Goal: Task Accomplishment & Management: Complete application form

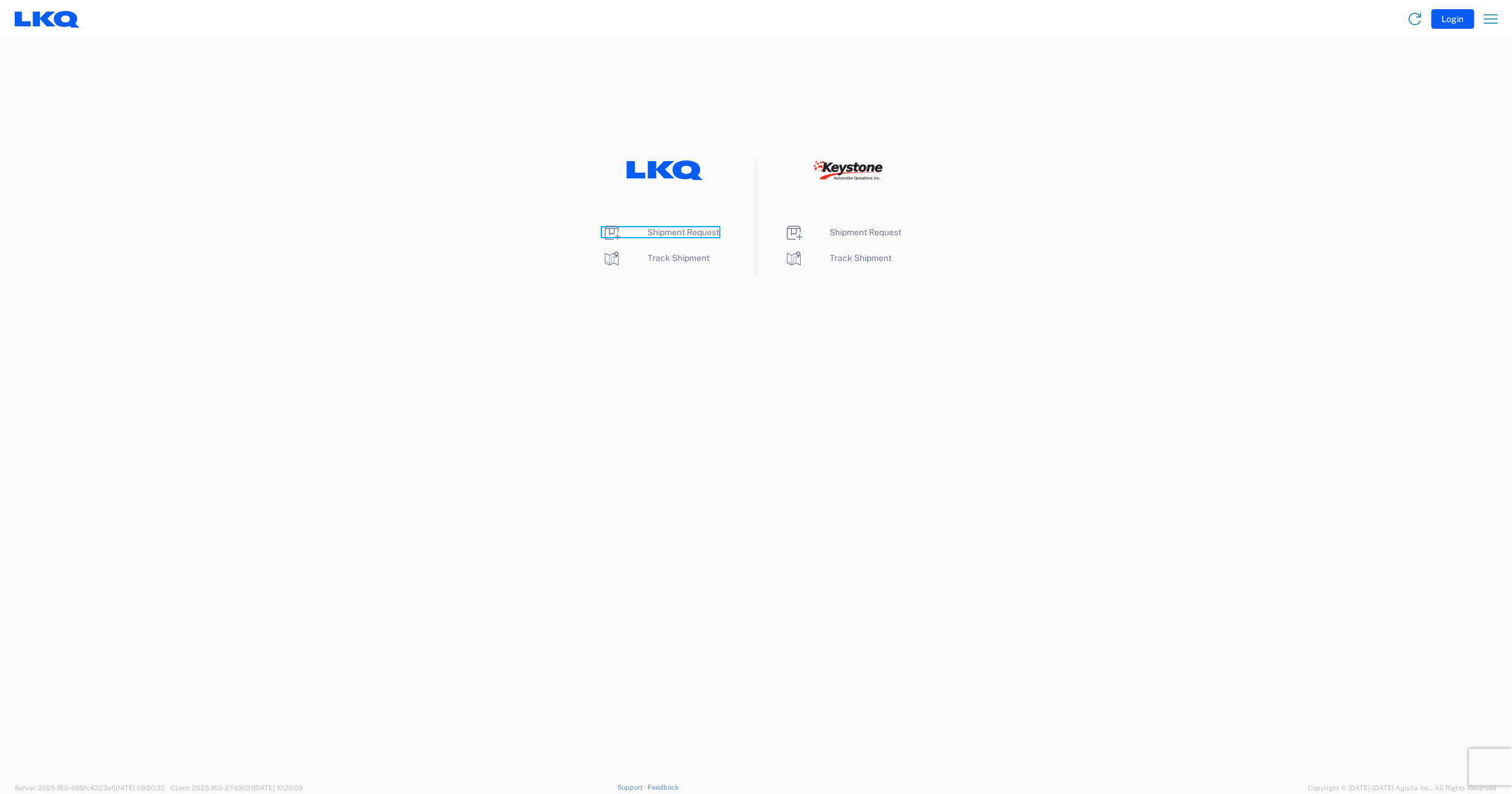
click at [681, 229] on span "Shipment Request" at bounding box center [683, 232] width 72 height 10
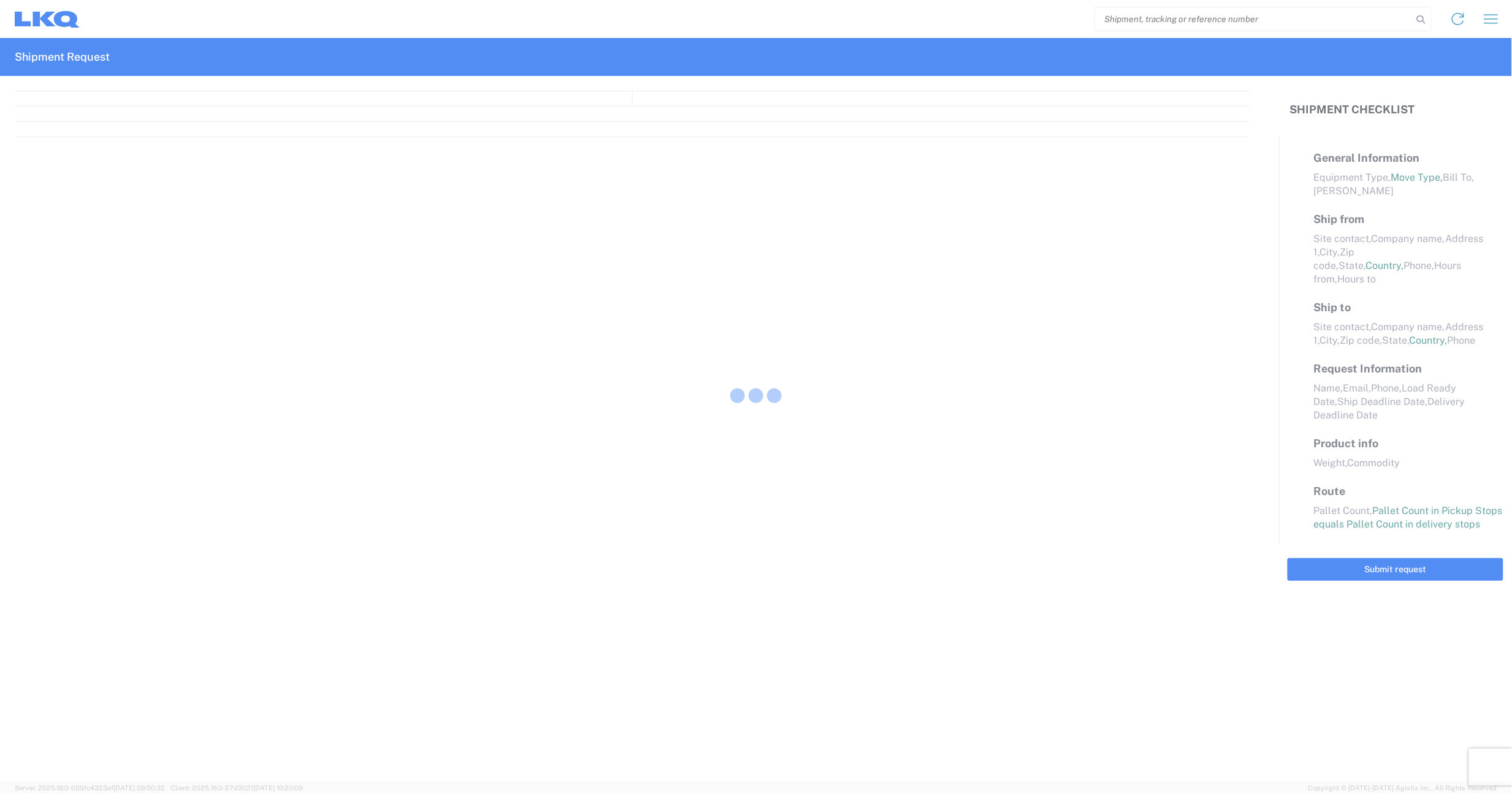
select select "FULL"
select select "LBS"
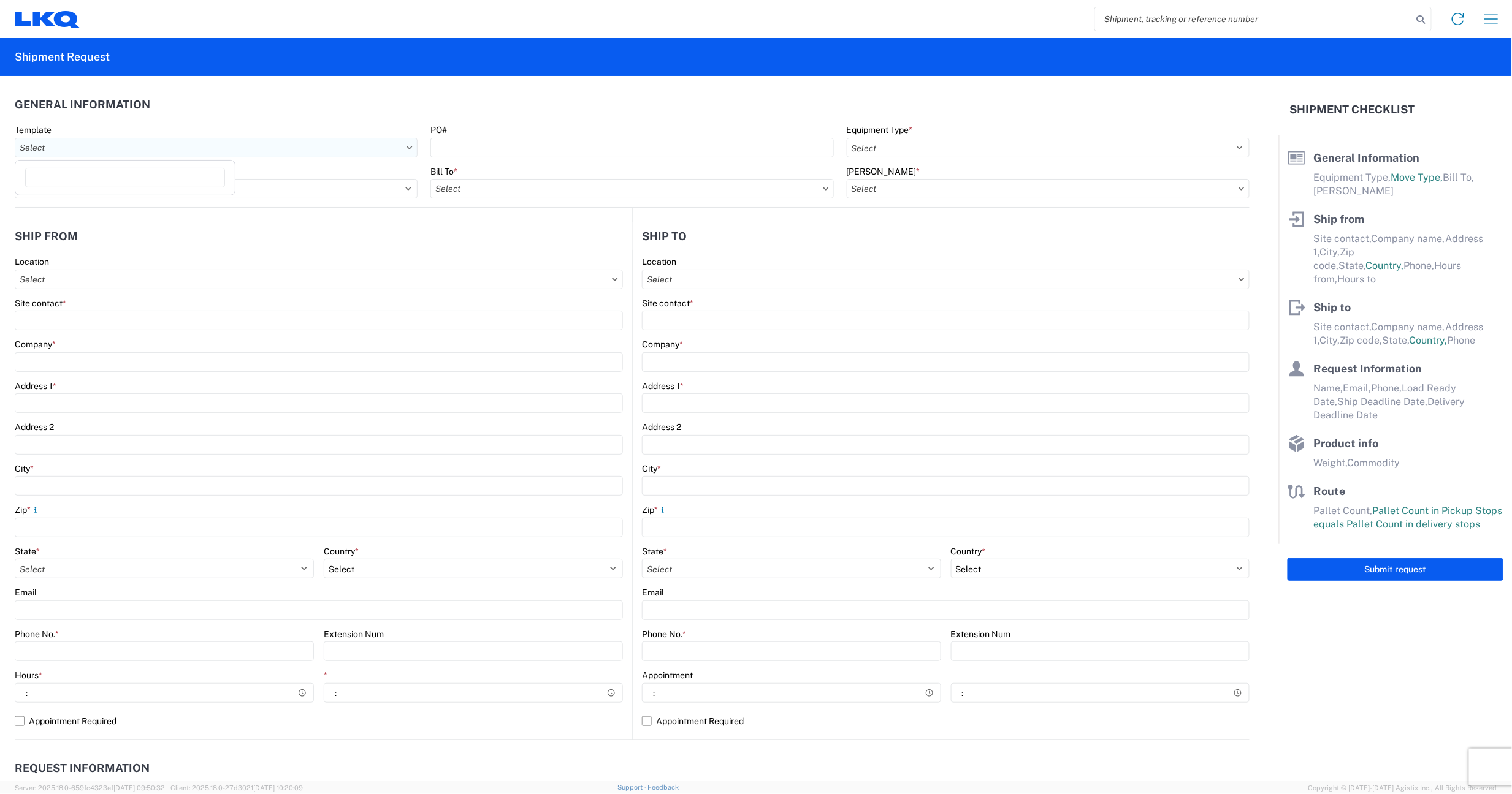
click at [377, 155] on input "Template" at bounding box center [216, 147] width 403 height 19
click at [407, 146] on icon at bounding box center [410, 148] width 6 height 4
click at [199, 147] on input "Template" at bounding box center [216, 147] width 403 height 19
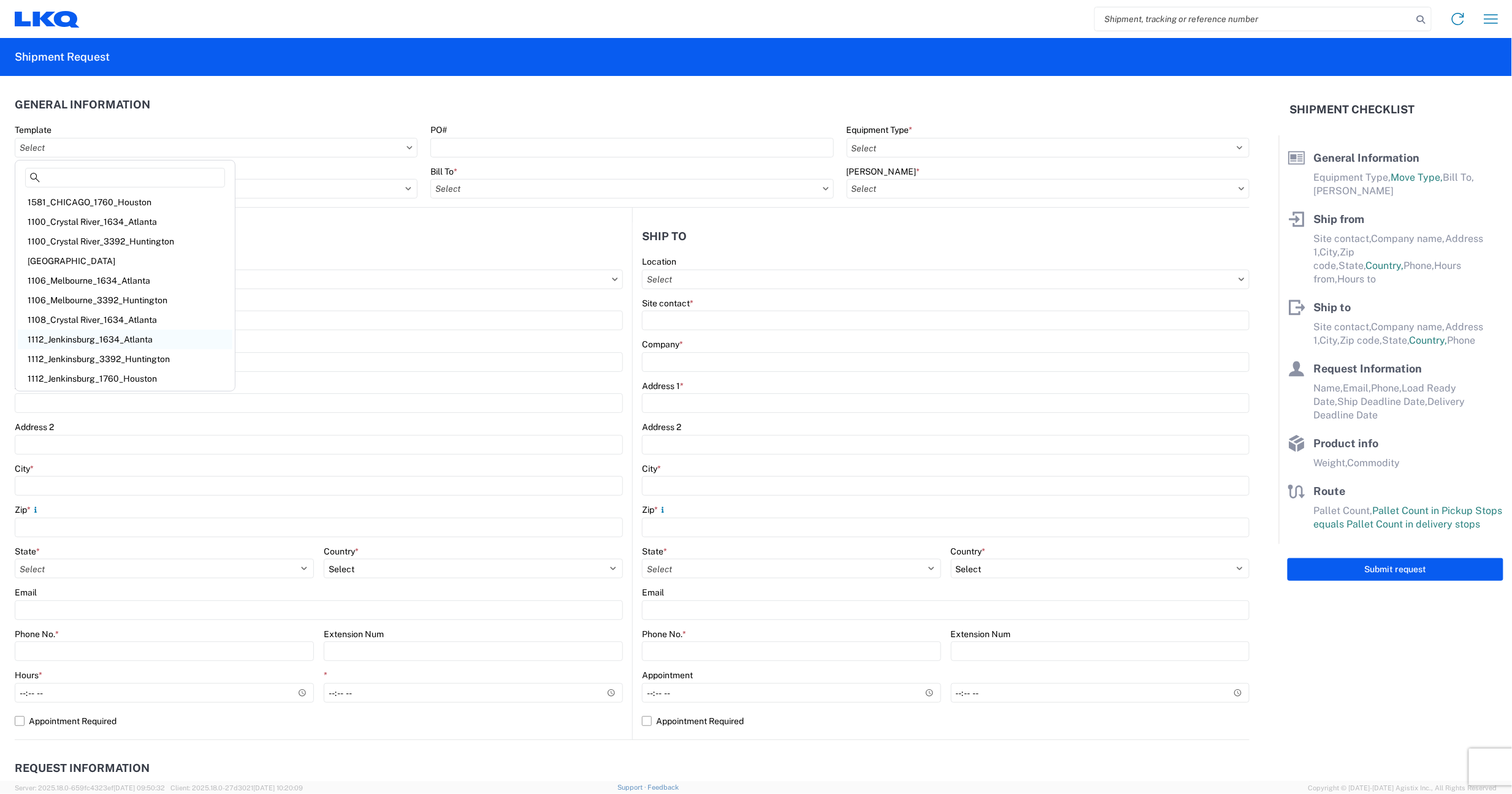
click at [114, 336] on div "1112_Jenkinsburg_1634_Atlanta" at bounding box center [125, 339] width 214 height 19
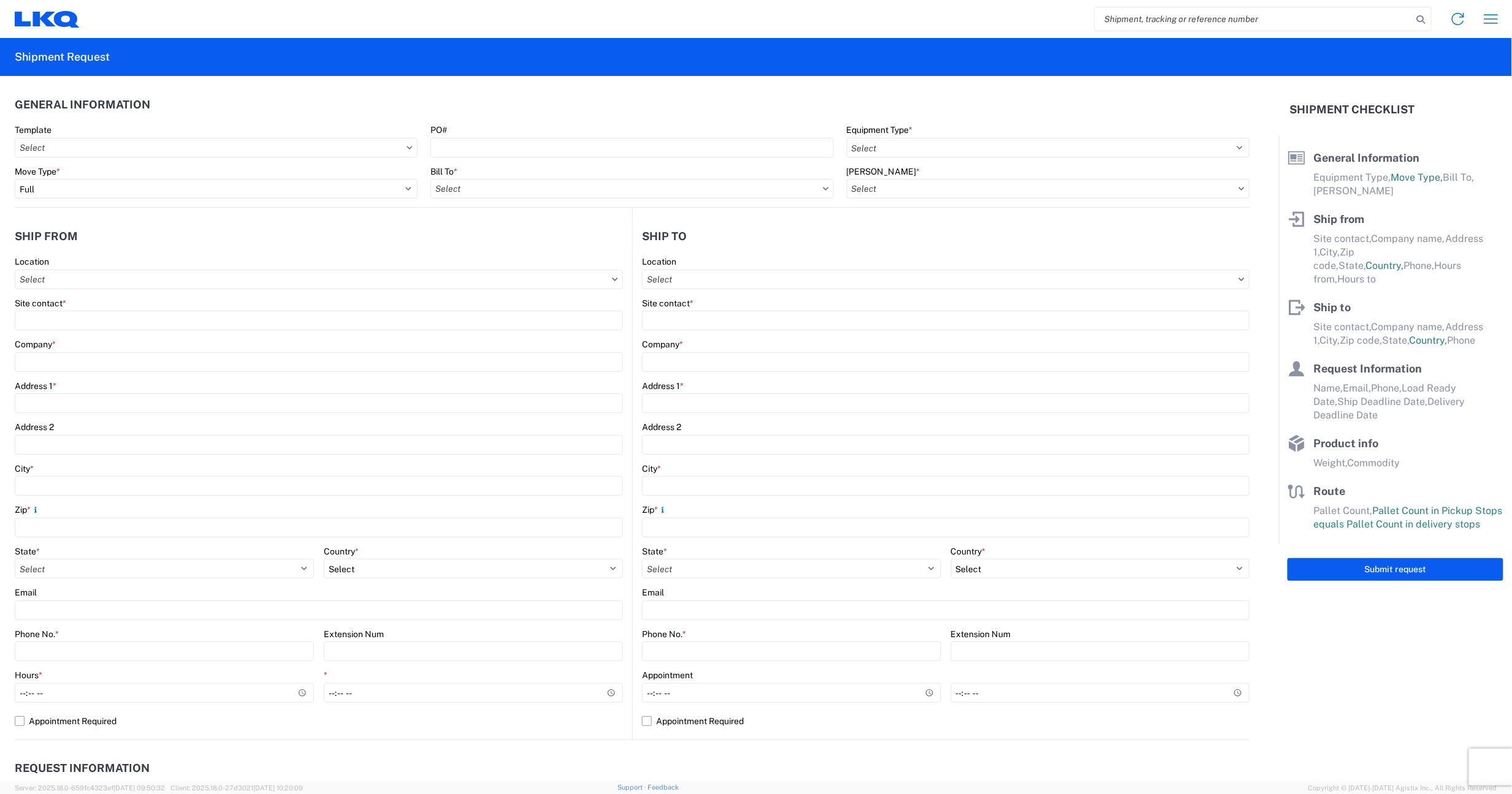
type input "1112_Jenkinsburg_1634_Atlanta"
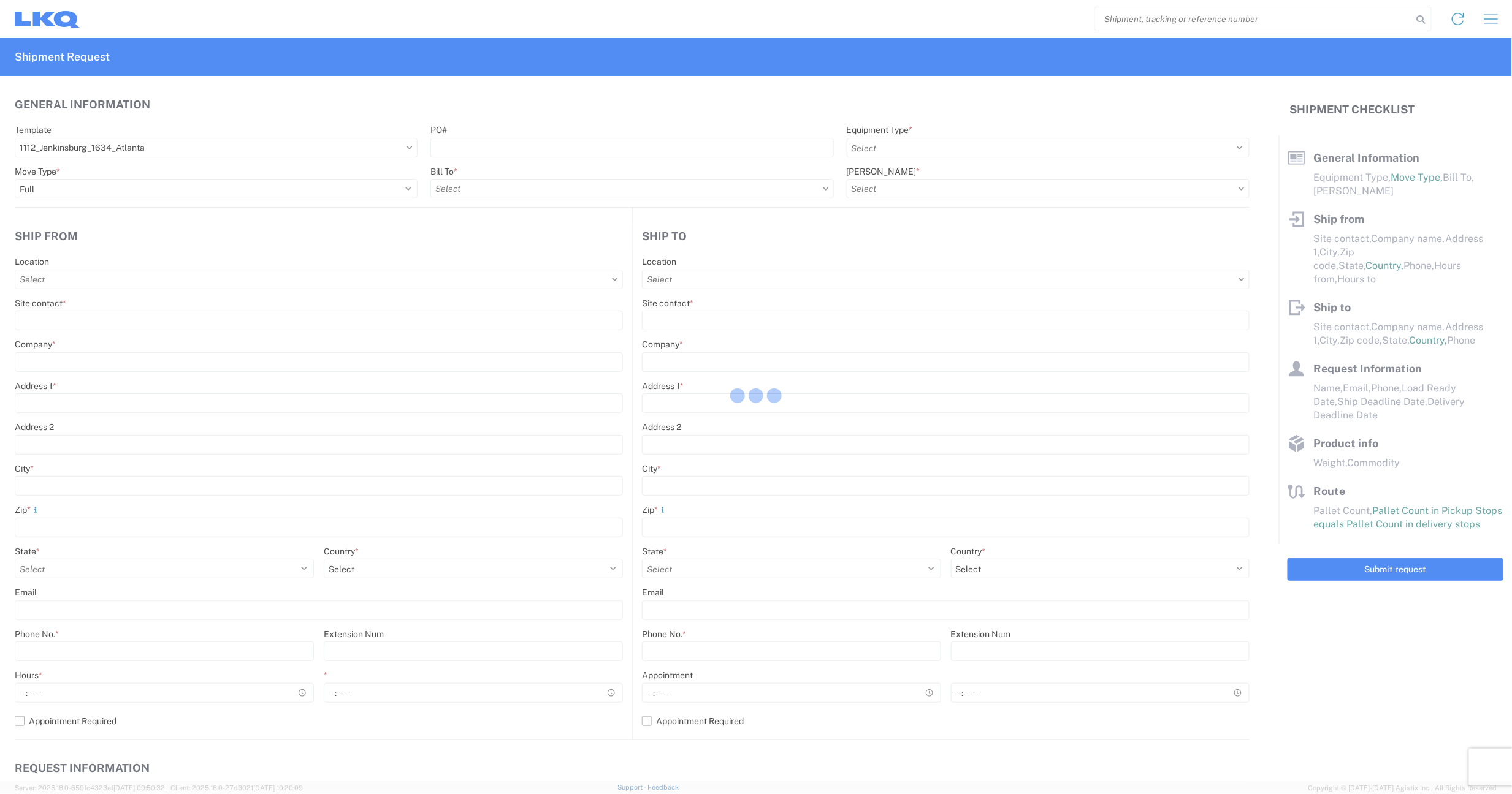
select select
type input "Shipper"
type input "LKQ Corporation"
type input "2401 Highway 42 N"
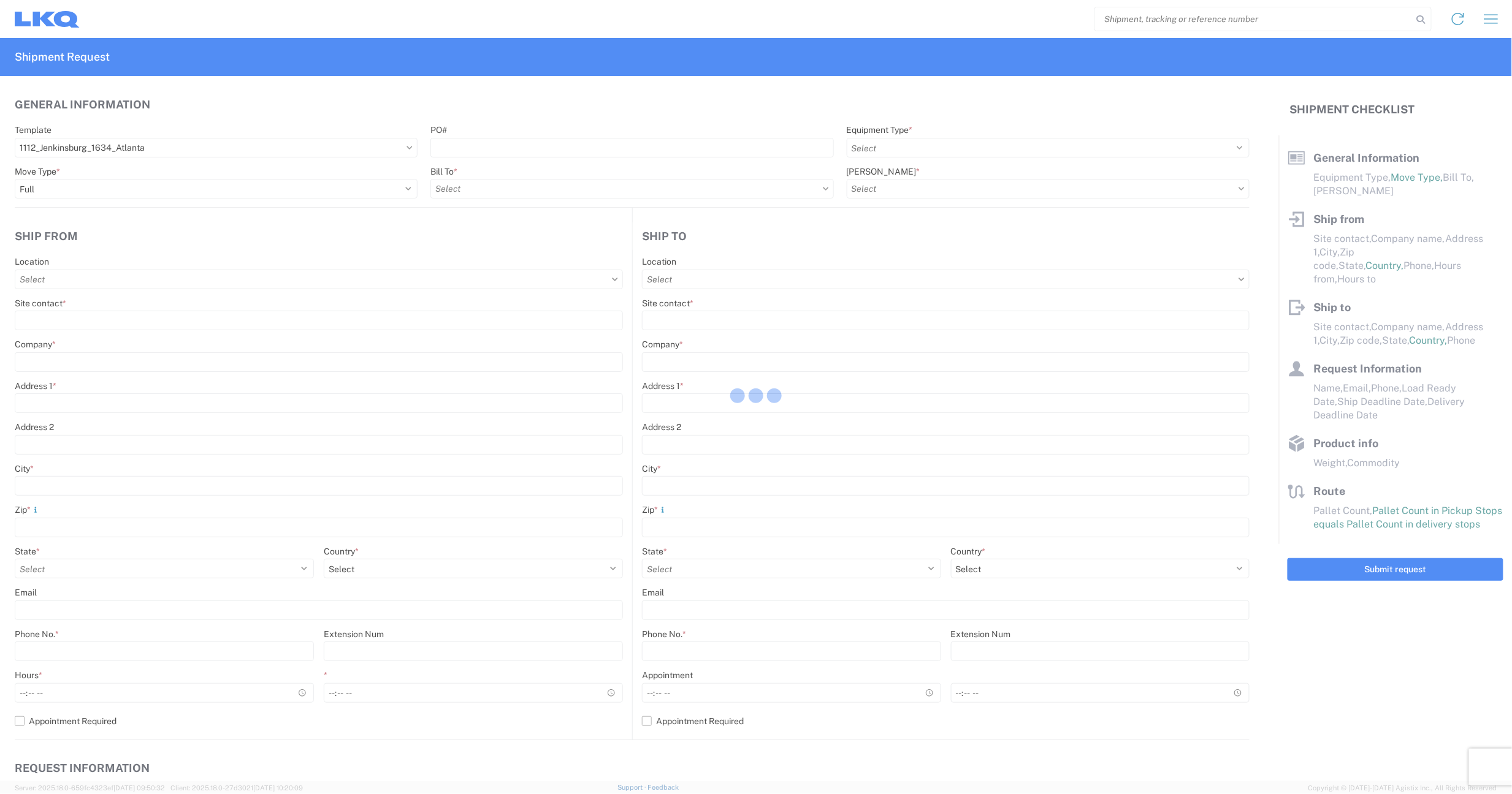
type input "Jenkinsburg"
type input "30234"
type input "jagriffin@lkqcorp.com; memacfarlane@lkqcorp.com"
type input "Receiver"
type input "LKQ Corporation"
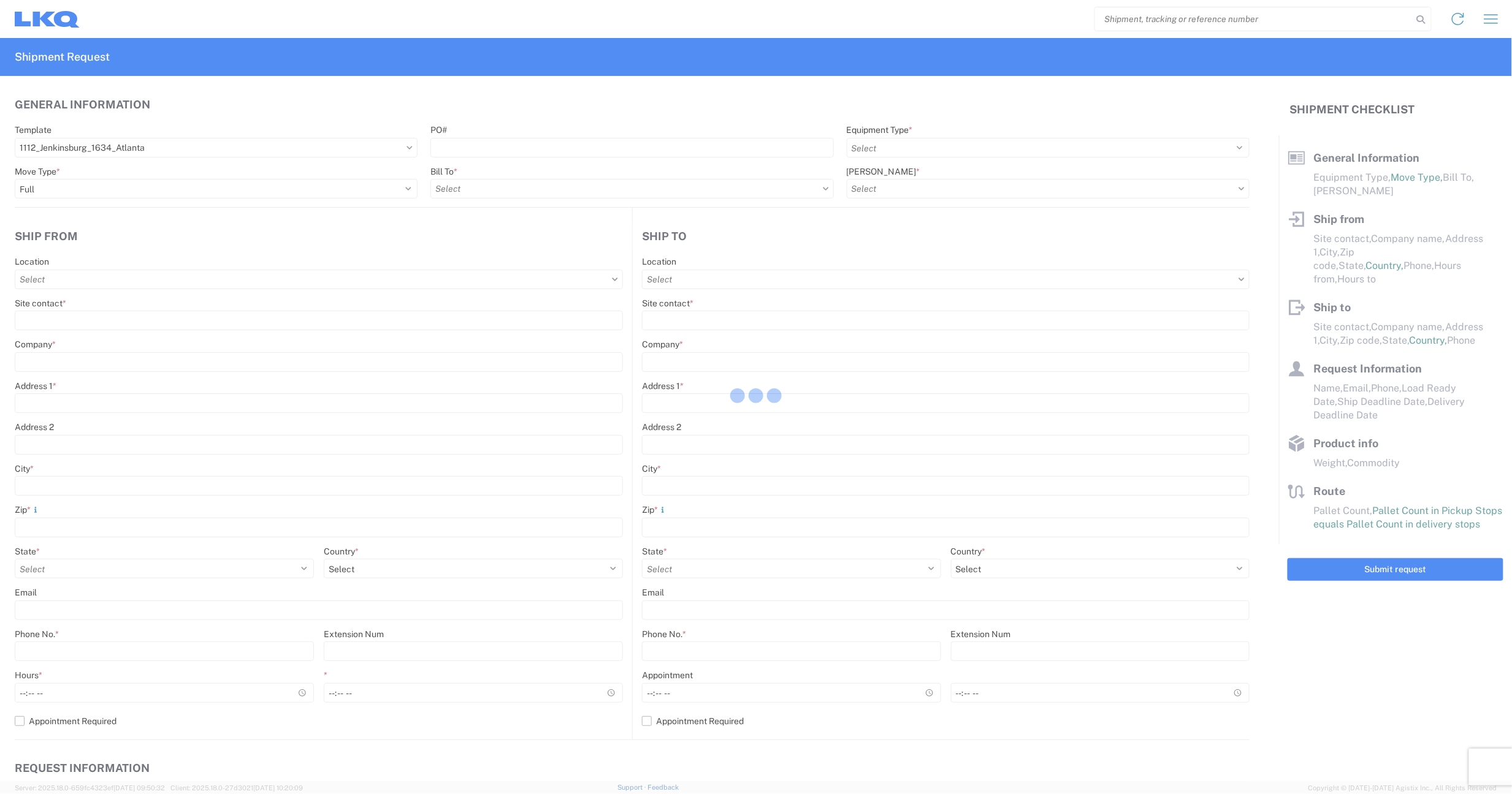
type input "6320 Boat Rock Blvd SW"
type input "Atlanta"
type input "30336"
type input "2023-11-29"
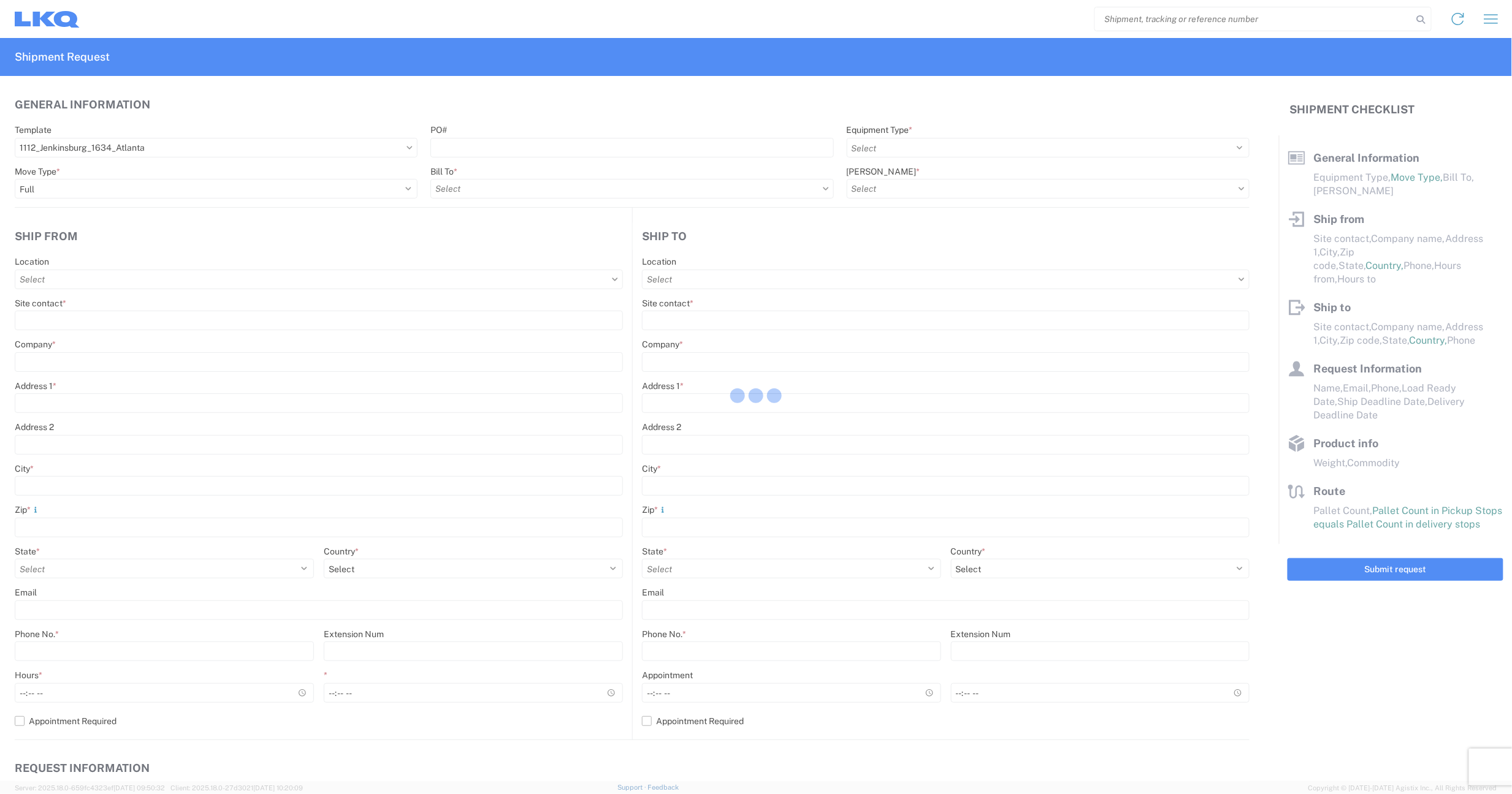
type input "44000"
type input "Other"
type input "1"
type input "576"
type input "96"
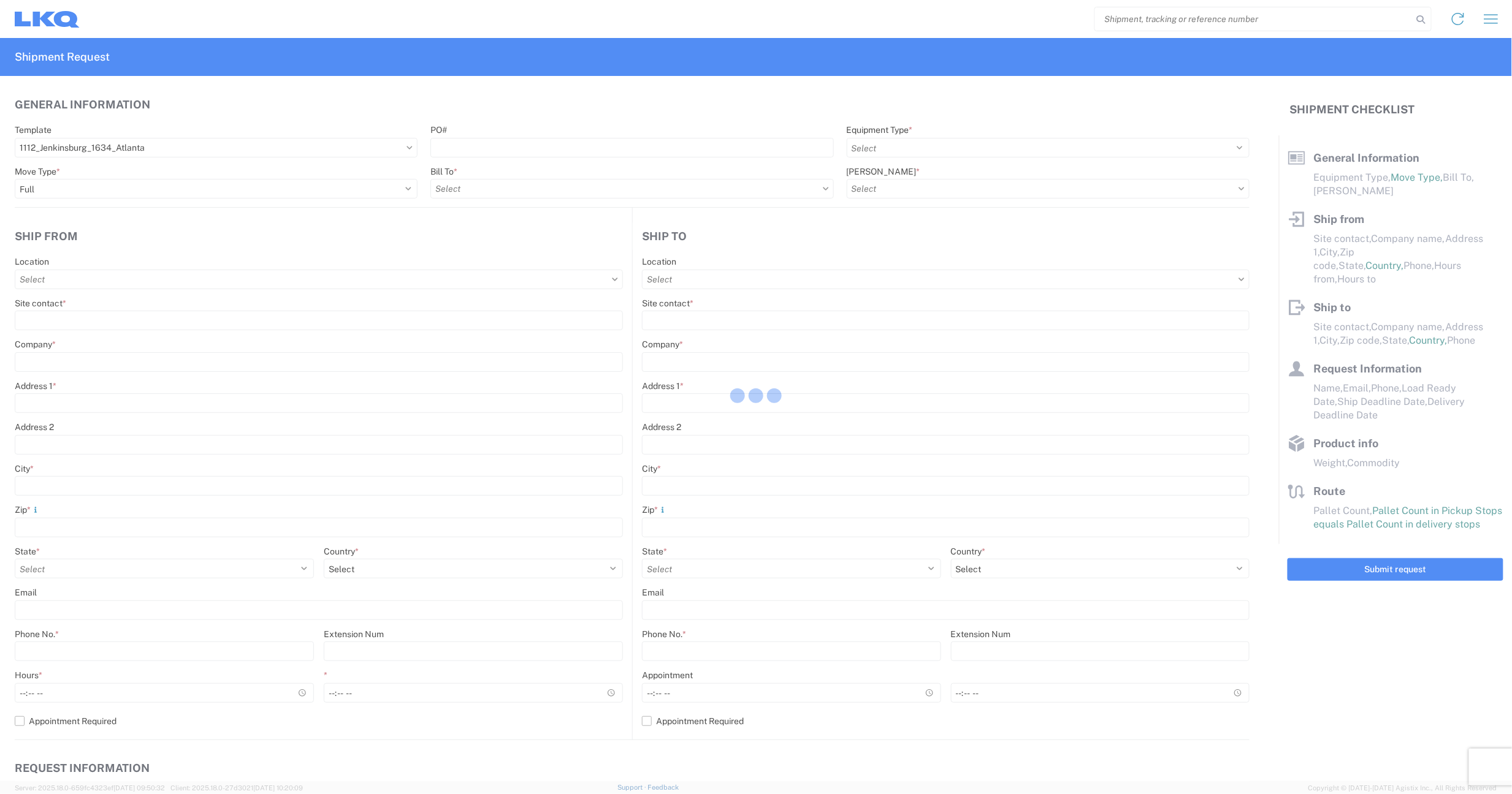
type input "96"
select select "IN"
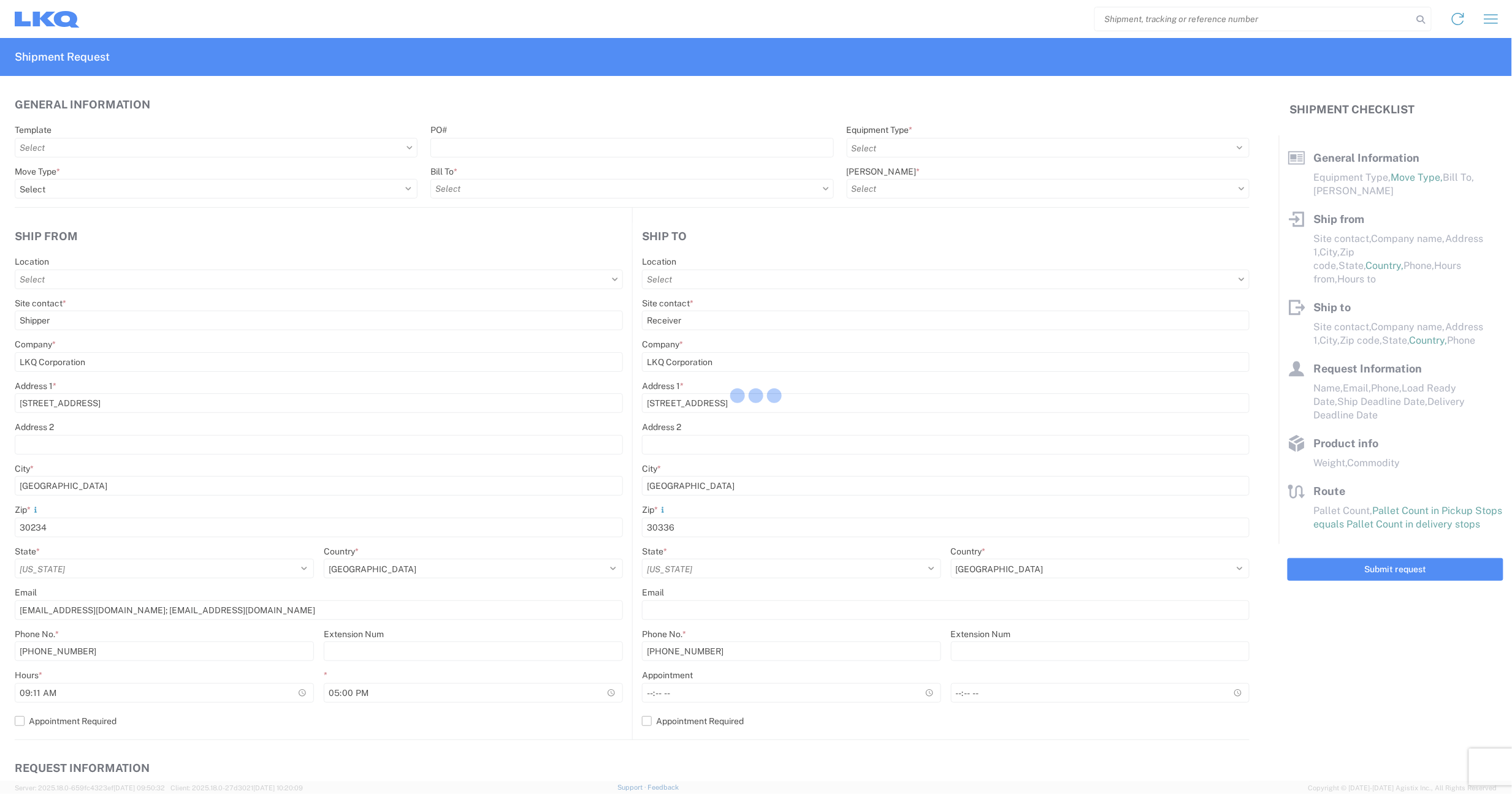
select select "US"
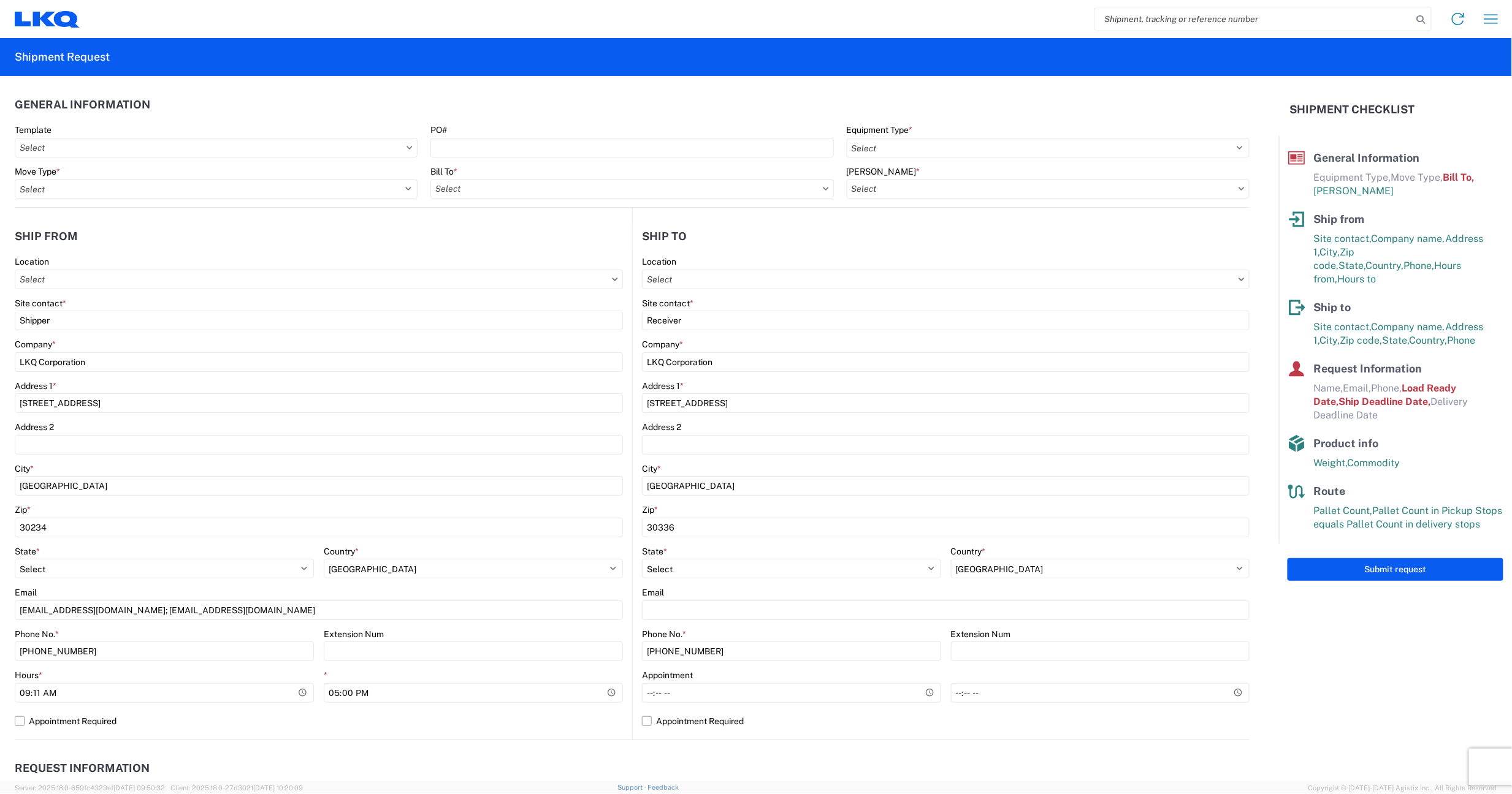
type input "1634-1300-50180-0000 - 1634 Freight In - Cores"
type input "1112 - LKQ Atlanta"
type input "1634 - Atlanta - Knopf - Boat Rock"
click at [407, 147] on icon at bounding box center [409, 148] width 5 height 3
click at [158, 152] on input "Template" at bounding box center [216, 147] width 403 height 19
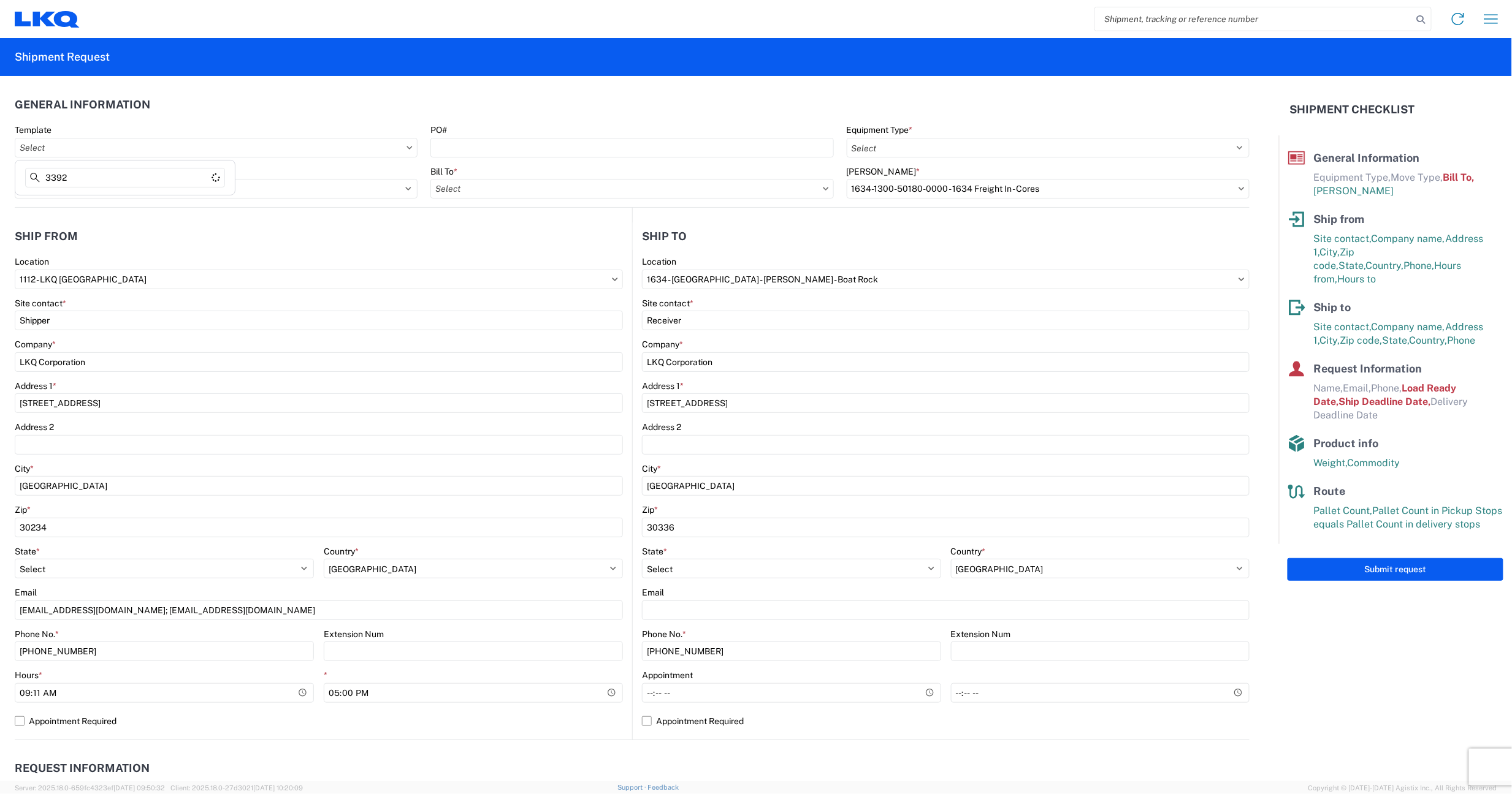
type input "3392"
click at [234, 104] on header "General Information" at bounding box center [632, 104] width 1235 height 28
click at [114, 144] on input "Template" at bounding box center [216, 147] width 403 height 19
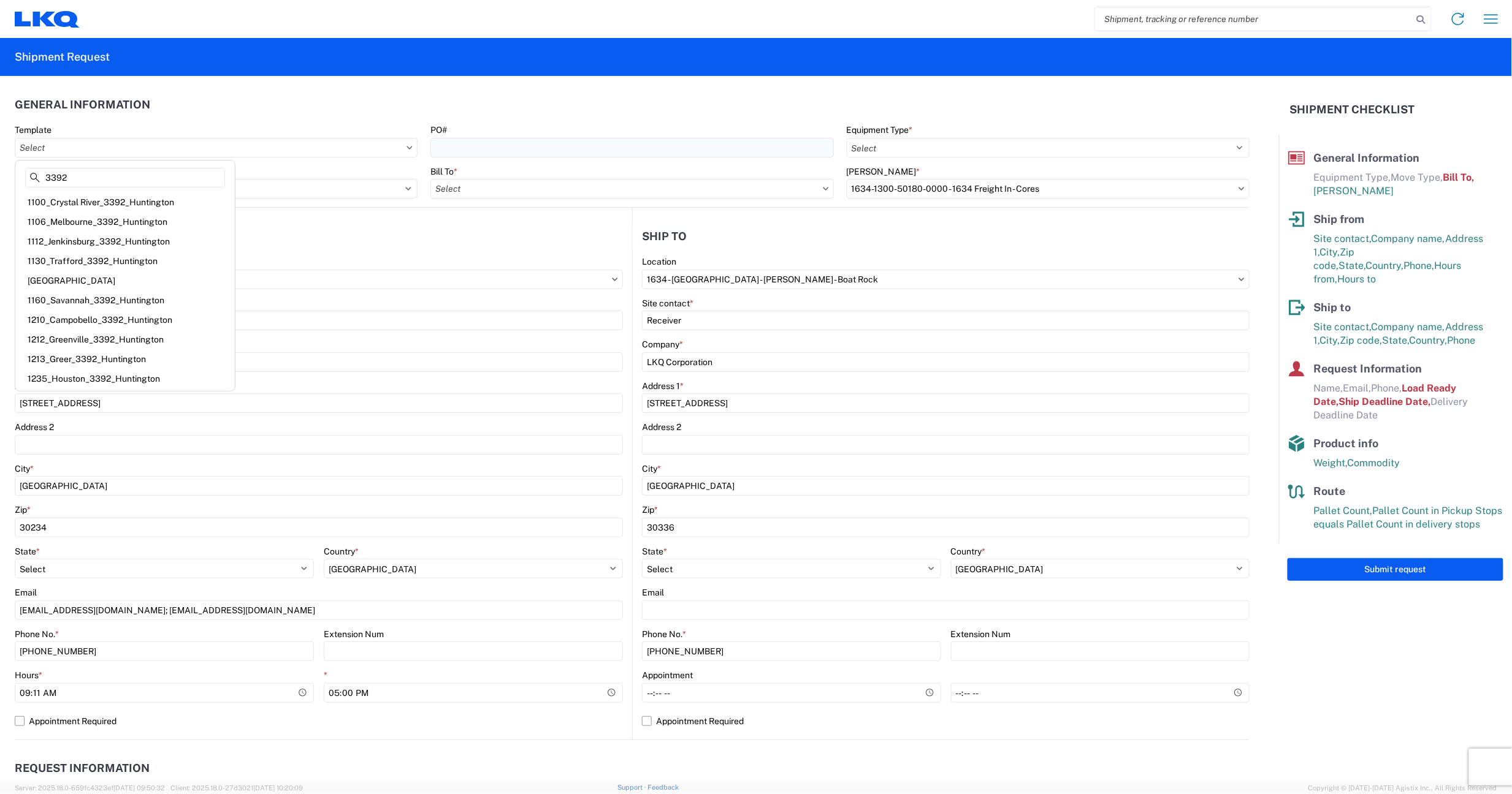
type input "3392"
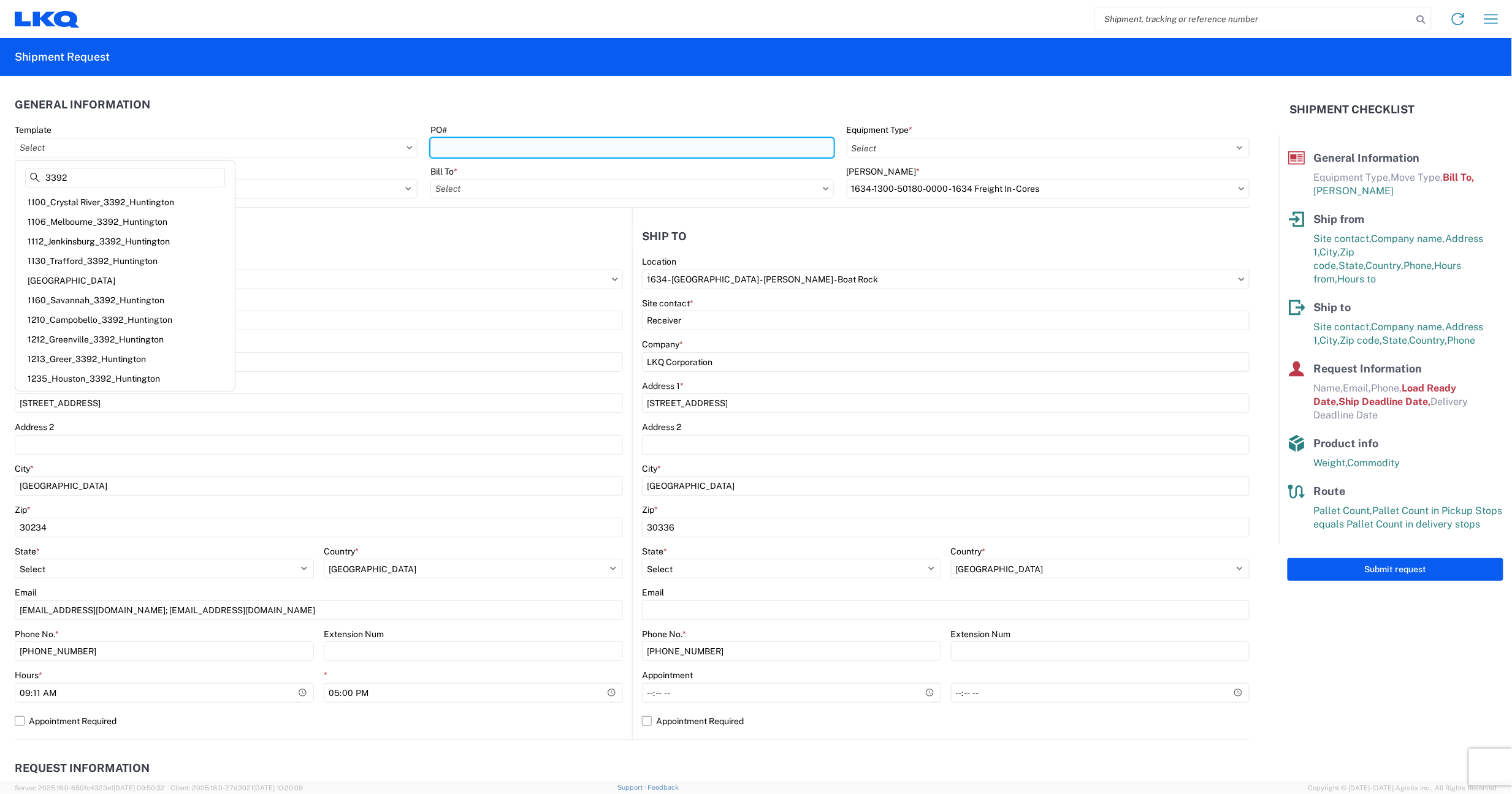
click at [486, 145] on input "PO#" at bounding box center [632, 147] width 403 height 19
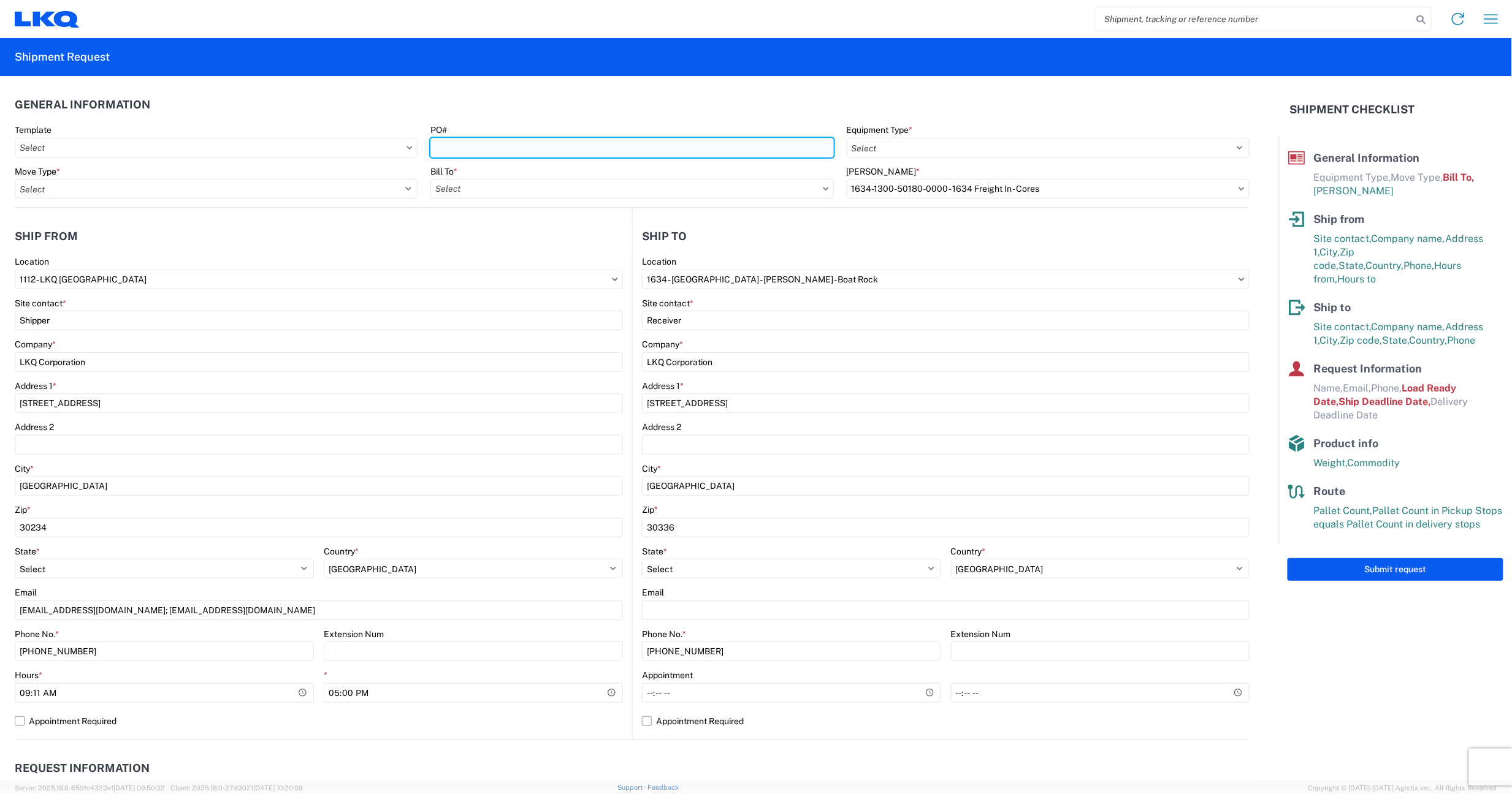
type input "t"
type input "T31435"
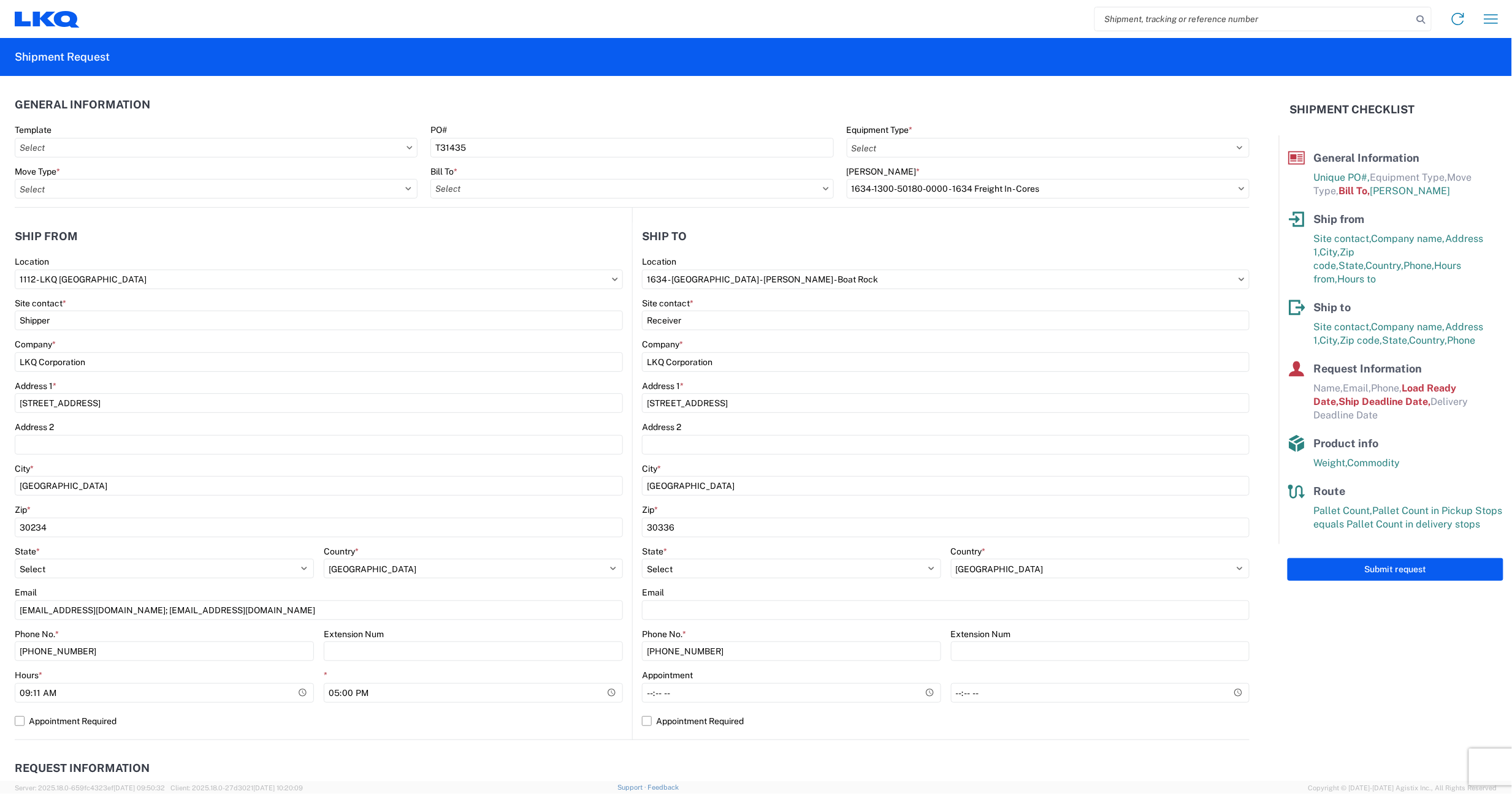
click at [567, 119] on agx-form-section "General Information Template PO# T31435 Equipment Type * Select 53’ Dry Van Fla…" at bounding box center [632, 148] width 1235 height 117
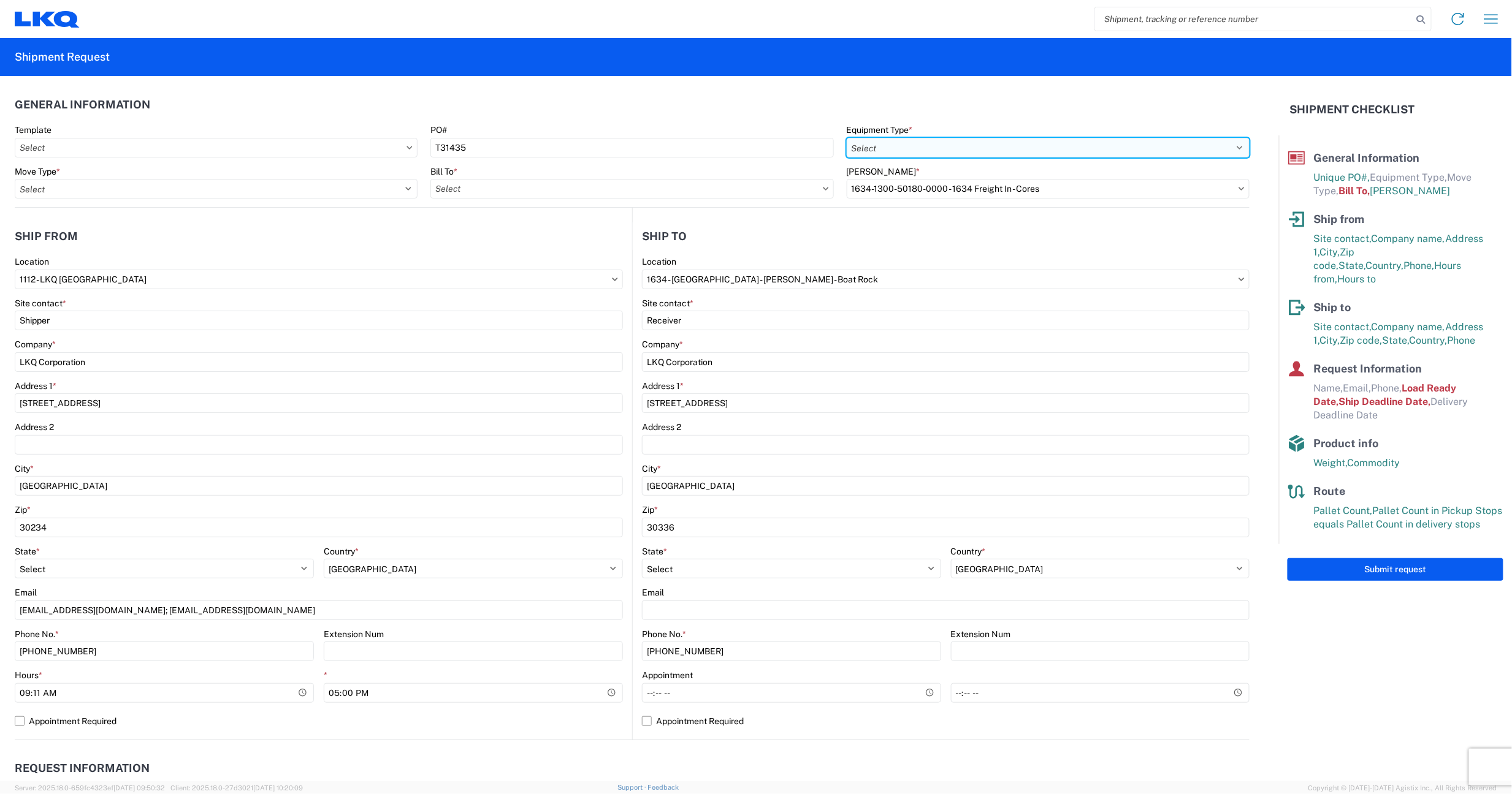
click at [1177, 145] on select "Select 53’ Dry Van Flatbed Dropdeck (van) Lowboy (flatbed) Rail" at bounding box center [1048, 147] width 403 height 19
click at [1172, 145] on select "Select 53’ Dry Van Flatbed Dropdeck (van) Lowboy (flatbed) Rail" at bounding box center [1048, 147] width 403 height 19
click at [1230, 148] on select "Select 53’ Dry Van Flatbed Dropdeck (van) Lowboy (flatbed) Rail" at bounding box center [1048, 147] width 403 height 19
select select "STDV"
click at [847, 138] on select "Select 53’ Dry Van Flatbed Dropdeck (van) Lowboy (flatbed) Rail" at bounding box center [1048, 147] width 403 height 19
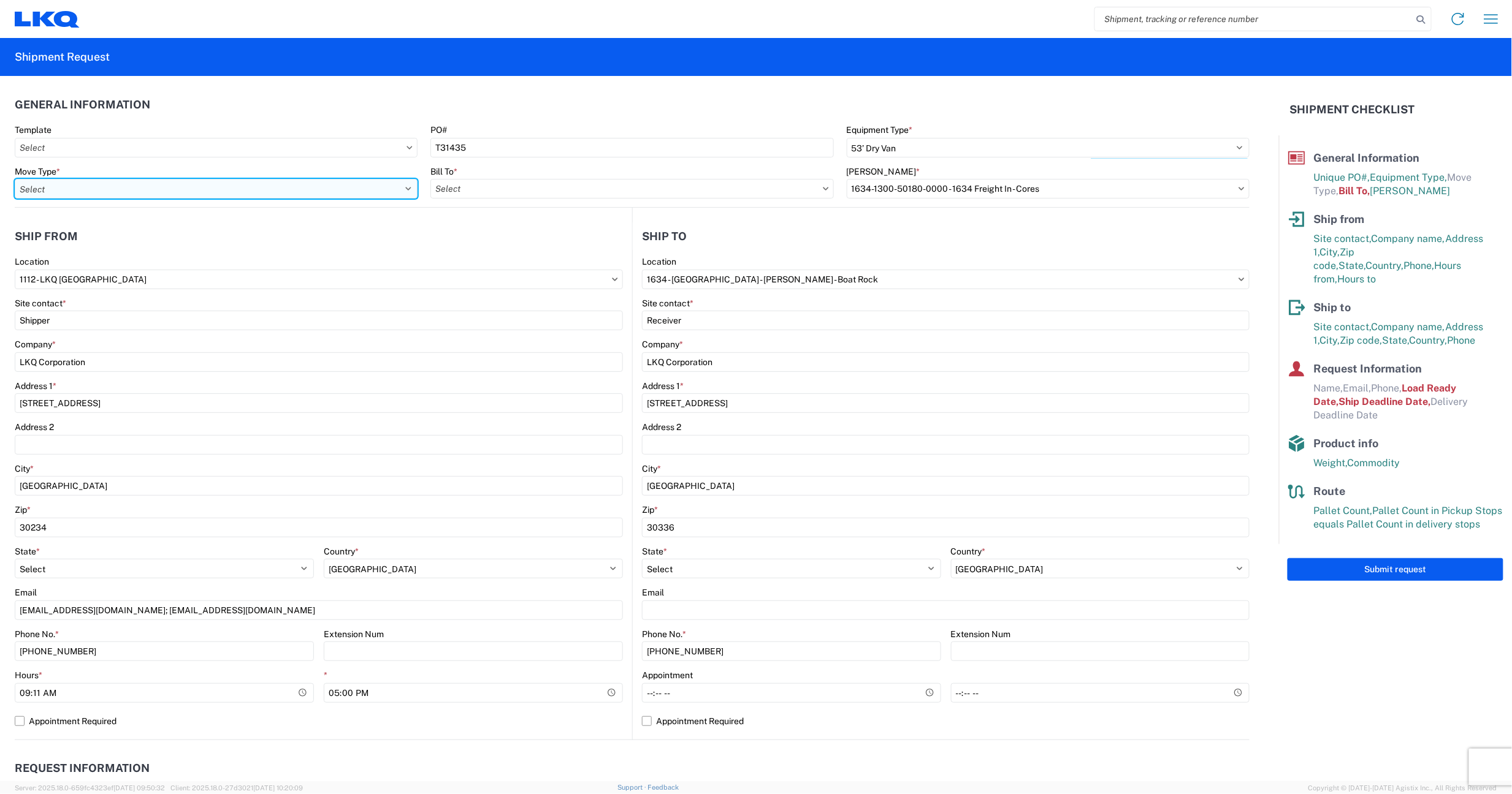
click at [229, 195] on select "Select Full Partial TL" at bounding box center [216, 188] width 403 height 19
select select "FULL"
click at [15, 179] on select "Select Full Partial TL" at bounding box center [216, 188] width 403 height 19
click at [463, 185] on input "Bill To *" at bounding box center [632, 188] width 403 height 19
type input "3392"
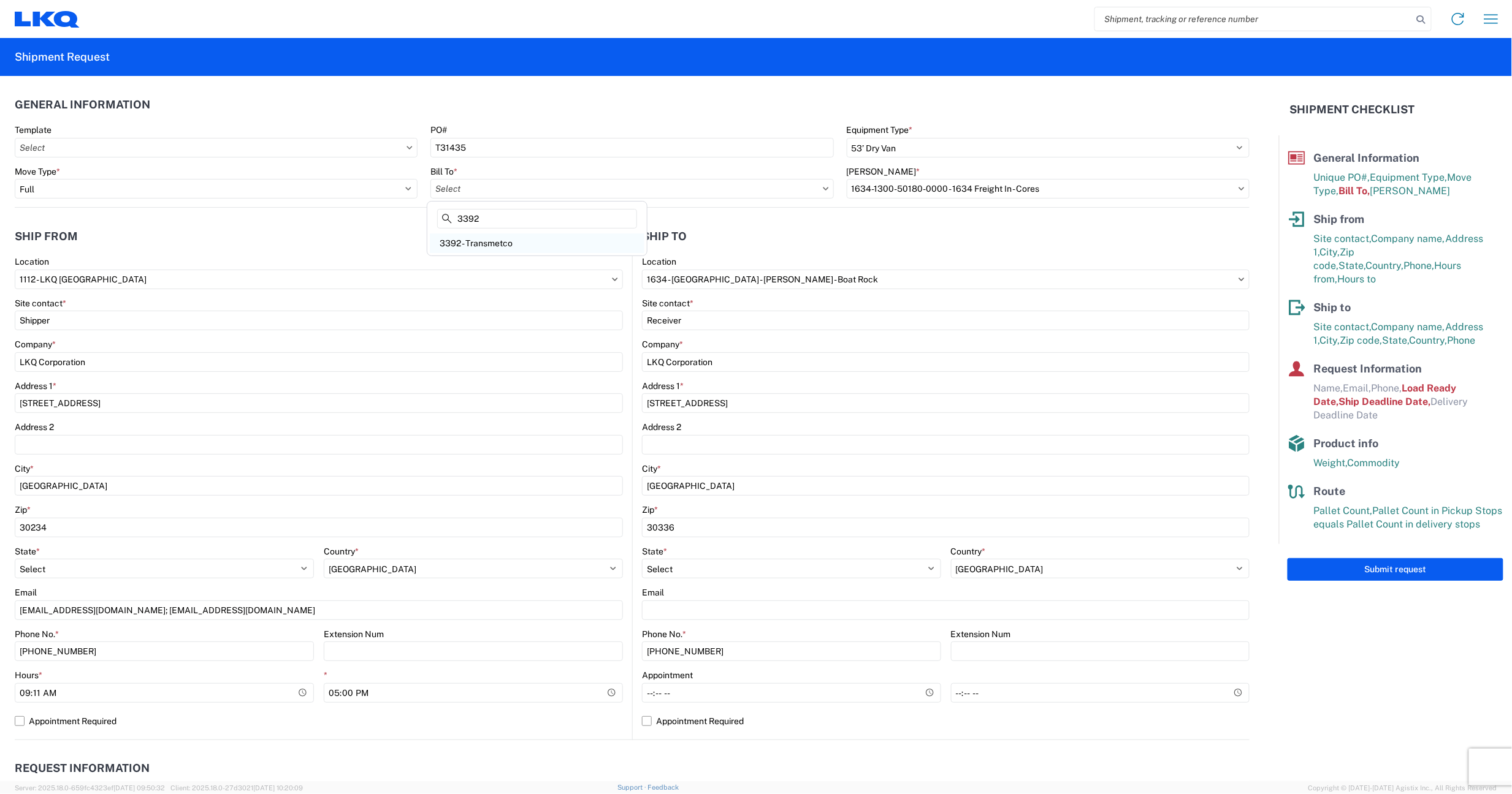
click at [481, 241] on div "3392 - Transmetco" at bounding box center [537, 243] width 214 height 19
type input "3392 - Transmetco"
click at [877, 185] on input "Bill Code *" at bounding box center [1048, 188] width 403 height 19
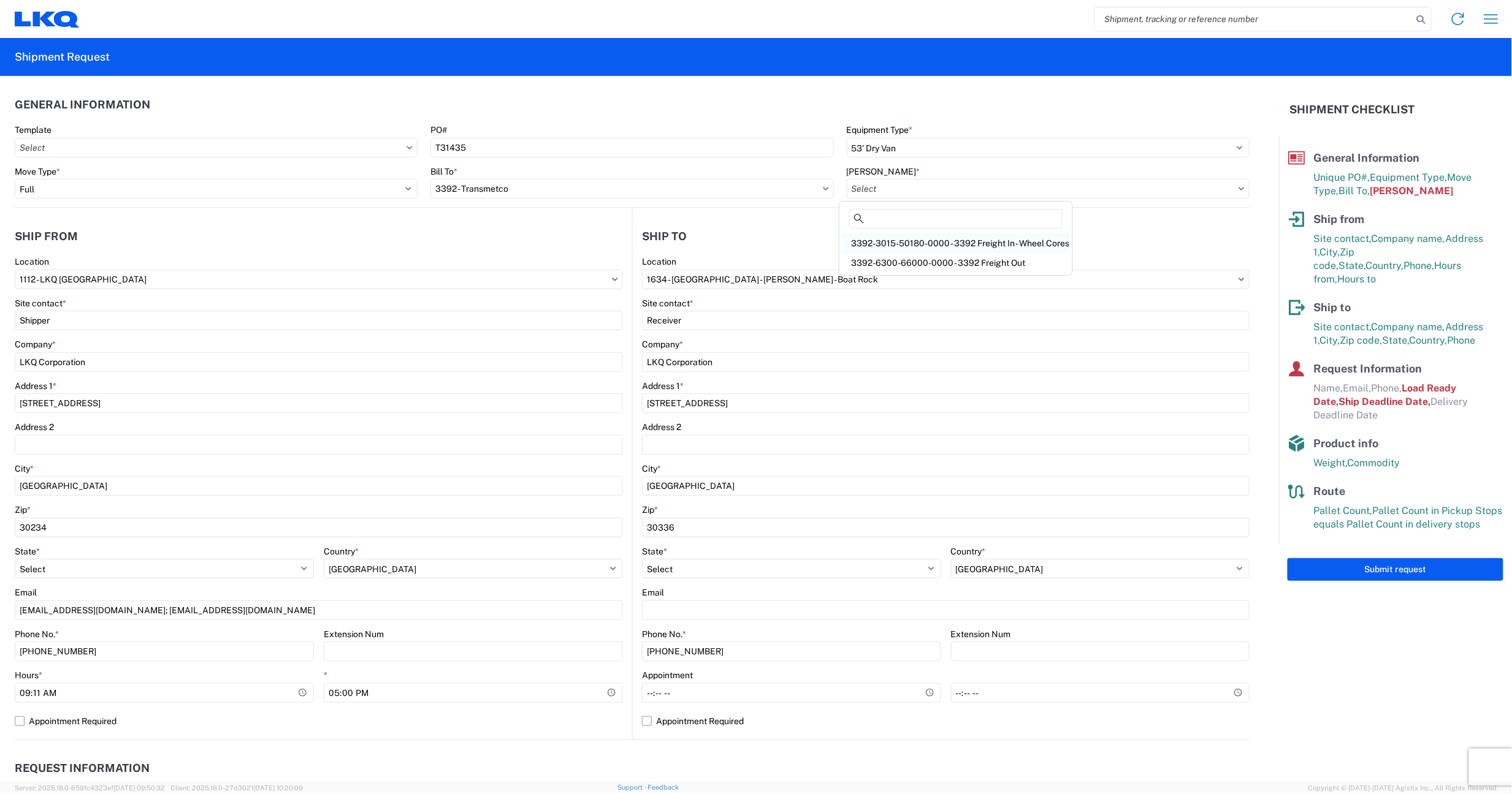
click at [950, 241] on div "3392-3015-50180-0000 - 3392 Freight In - Wheel Cores" at bounding box center [956, 243] width 228 height 19
type input "3392-3015-50180-0000 - 3392 Freight In - Wheel Cores"
click at [341, 247] on header "Ship from" at bounding box center [323, 237] width 617 height 28
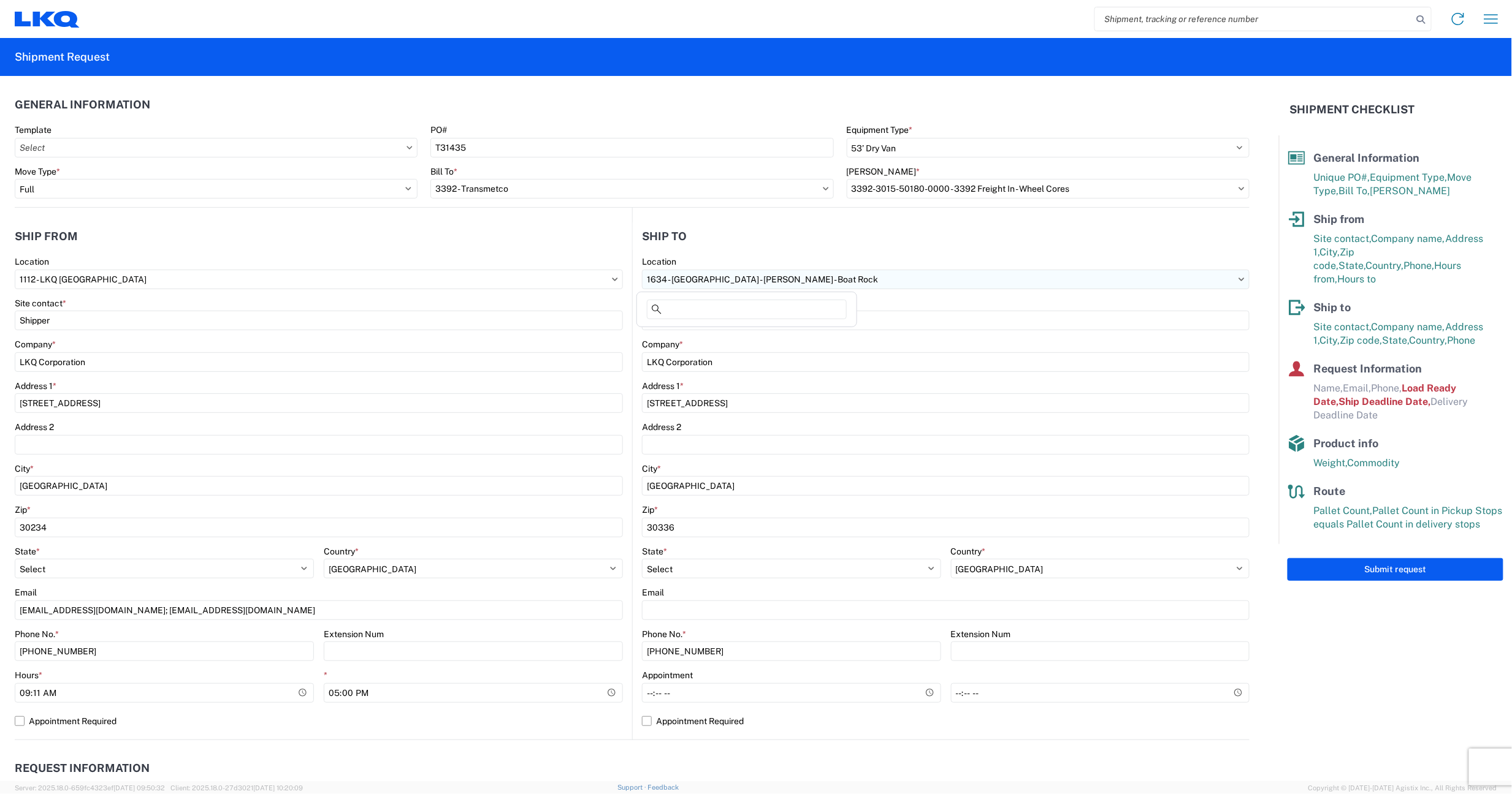
click at [1237, 282] on input "1634 - Atlanta - Knopf - Boat Rock" at bounding box center [946, 279] width 608 height 19
type input "3392"
click at [708, 332] on div "3392 - Transmetco" at bounding box center [746, 333] width 214 height 19
type input "3392 - Transmetco"
type input "1750 Riverfork Dr"
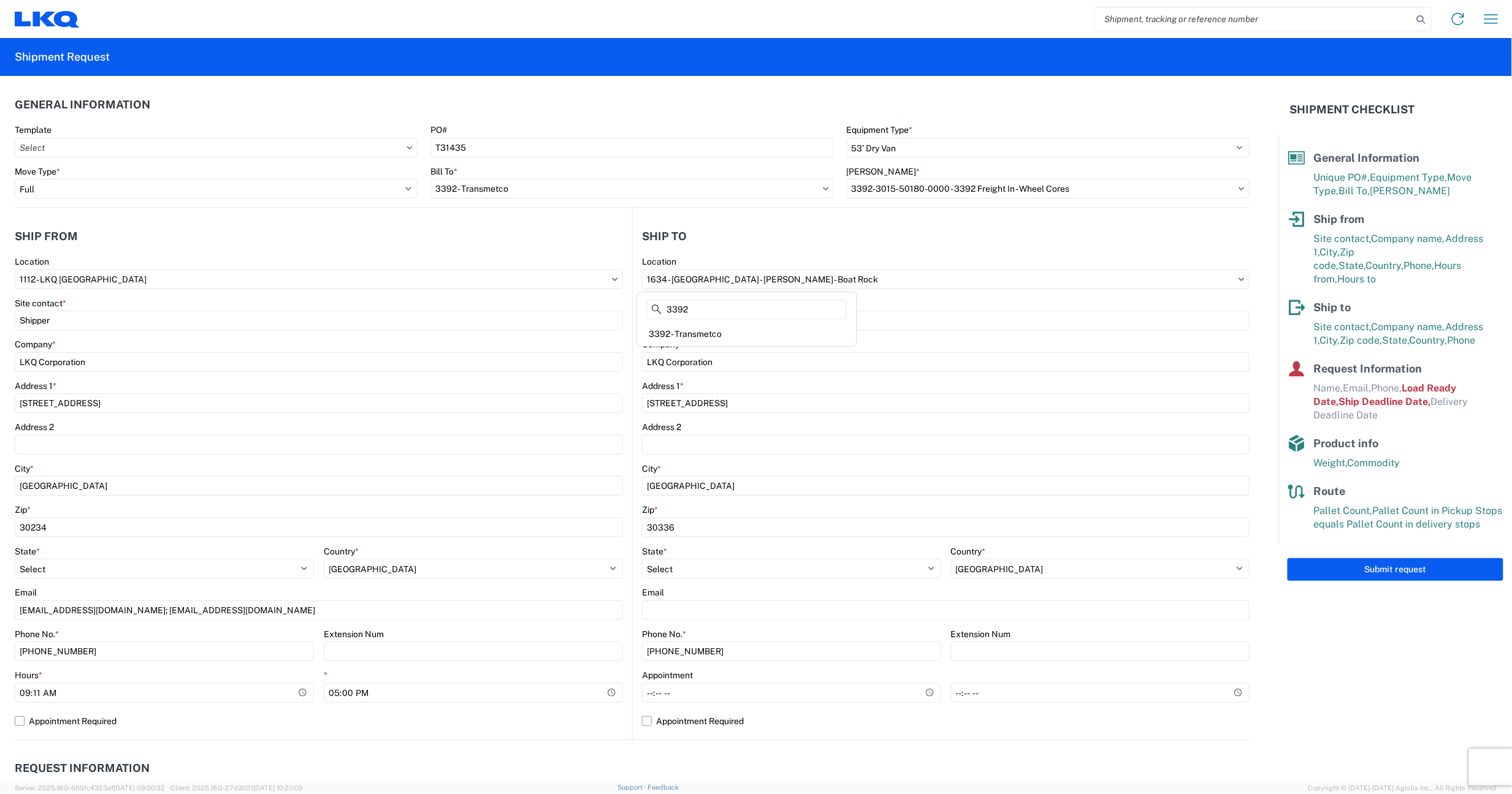
type input "Huntington"
type input "46750"
select select "US"
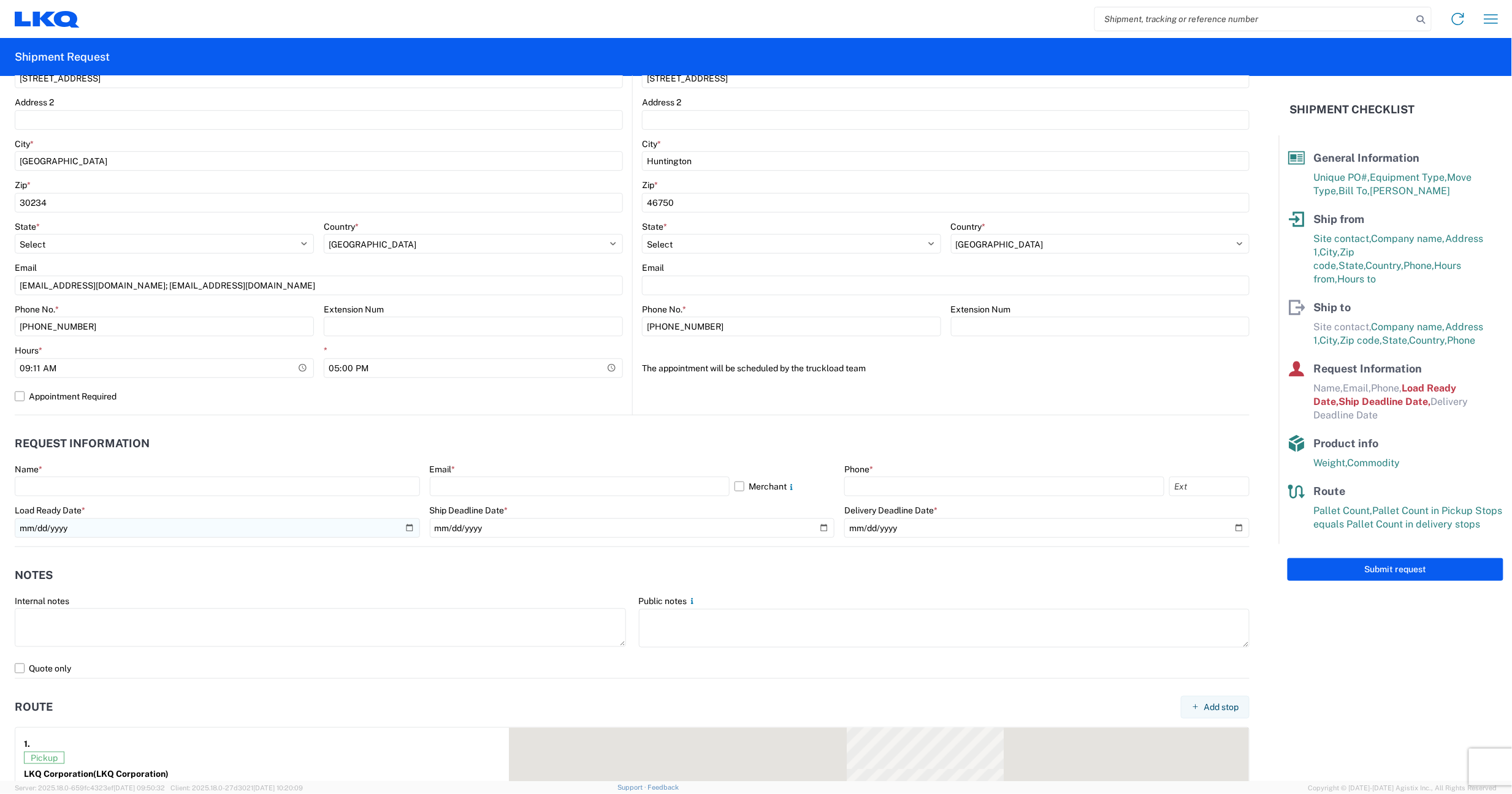
scroll to position [327, 0]
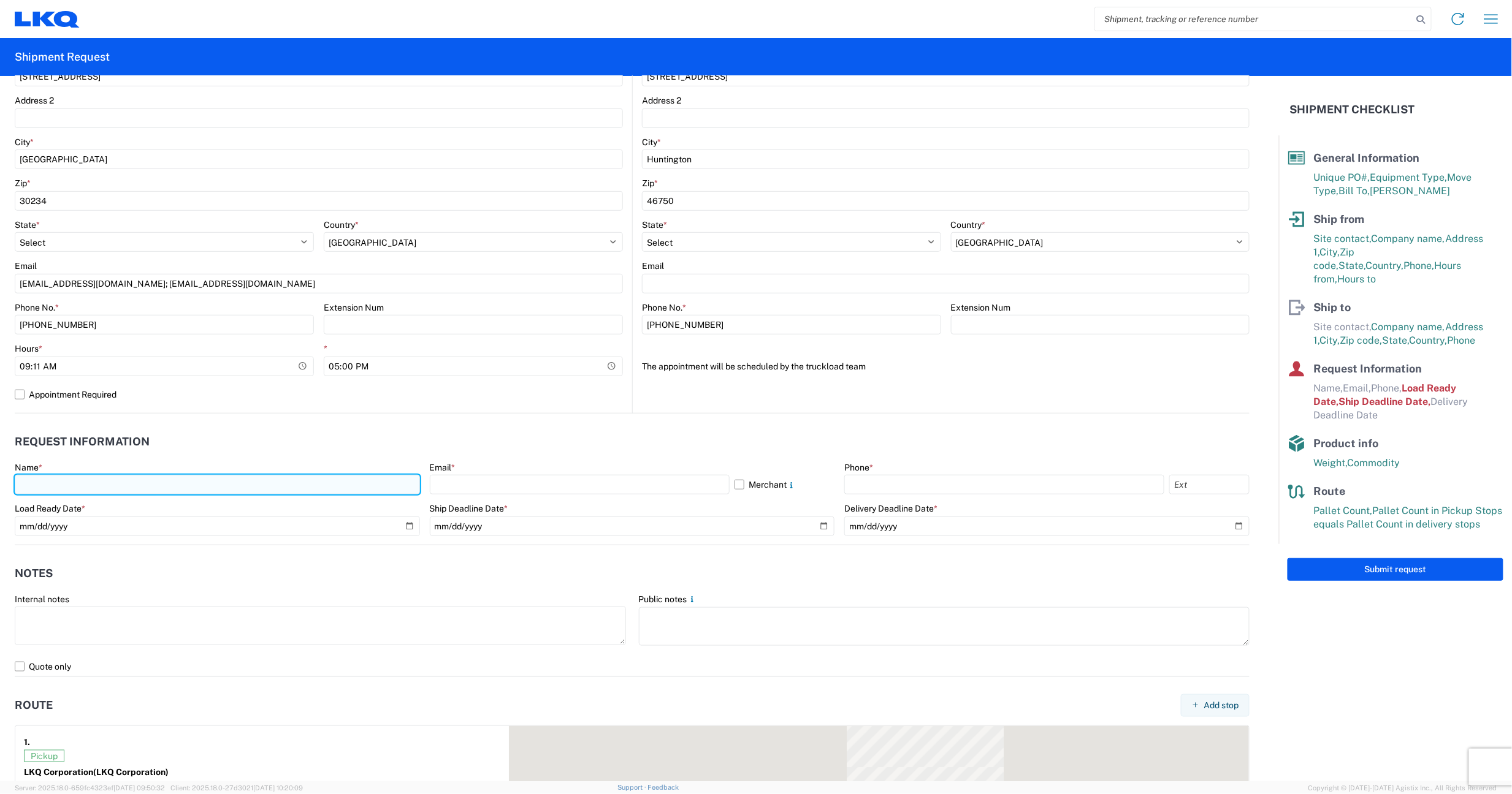
click at [161, 486] on input "text" at bounding box center [217, 484] width 405 height 19
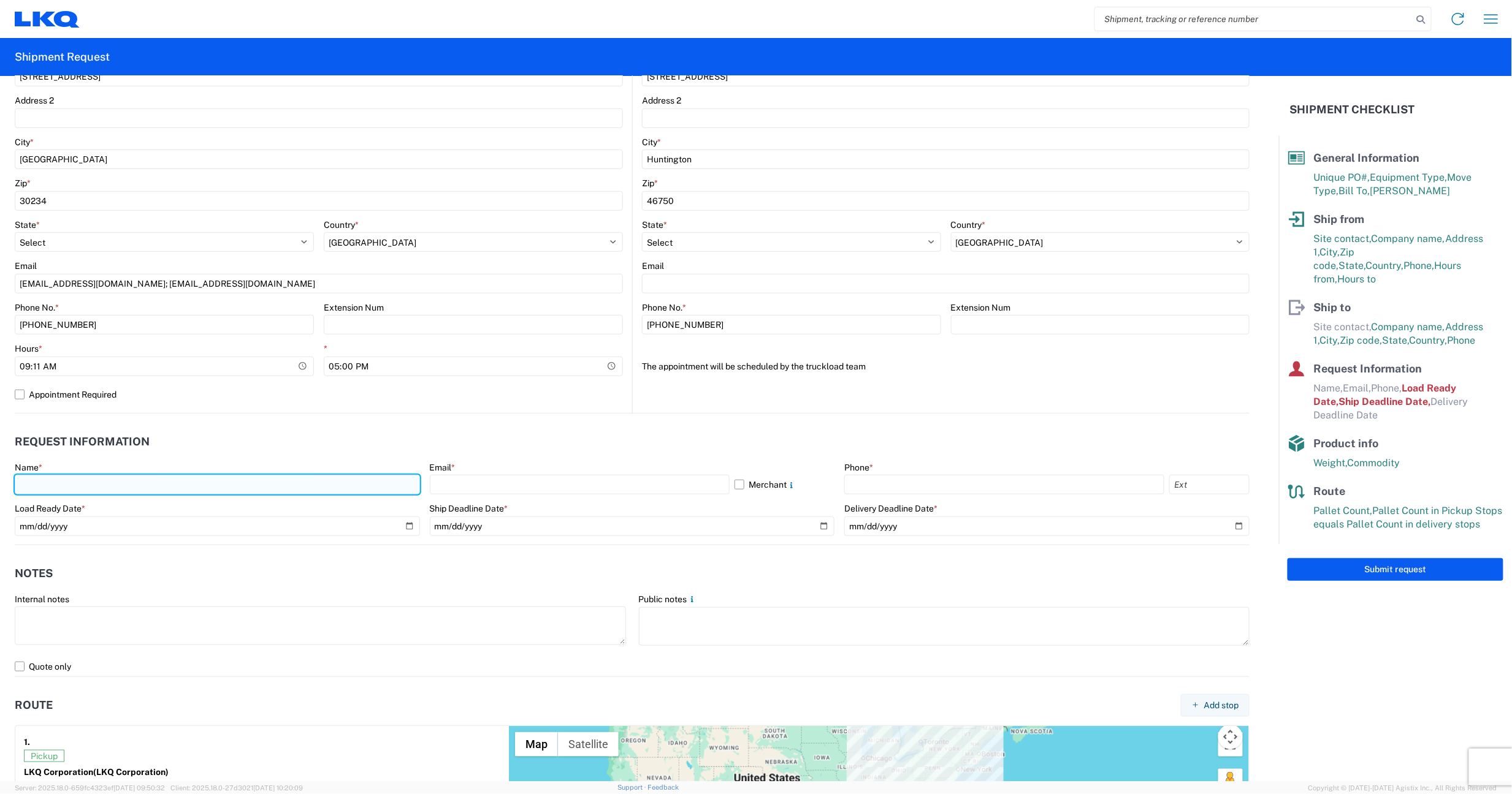
type input "Jason A Griffin"
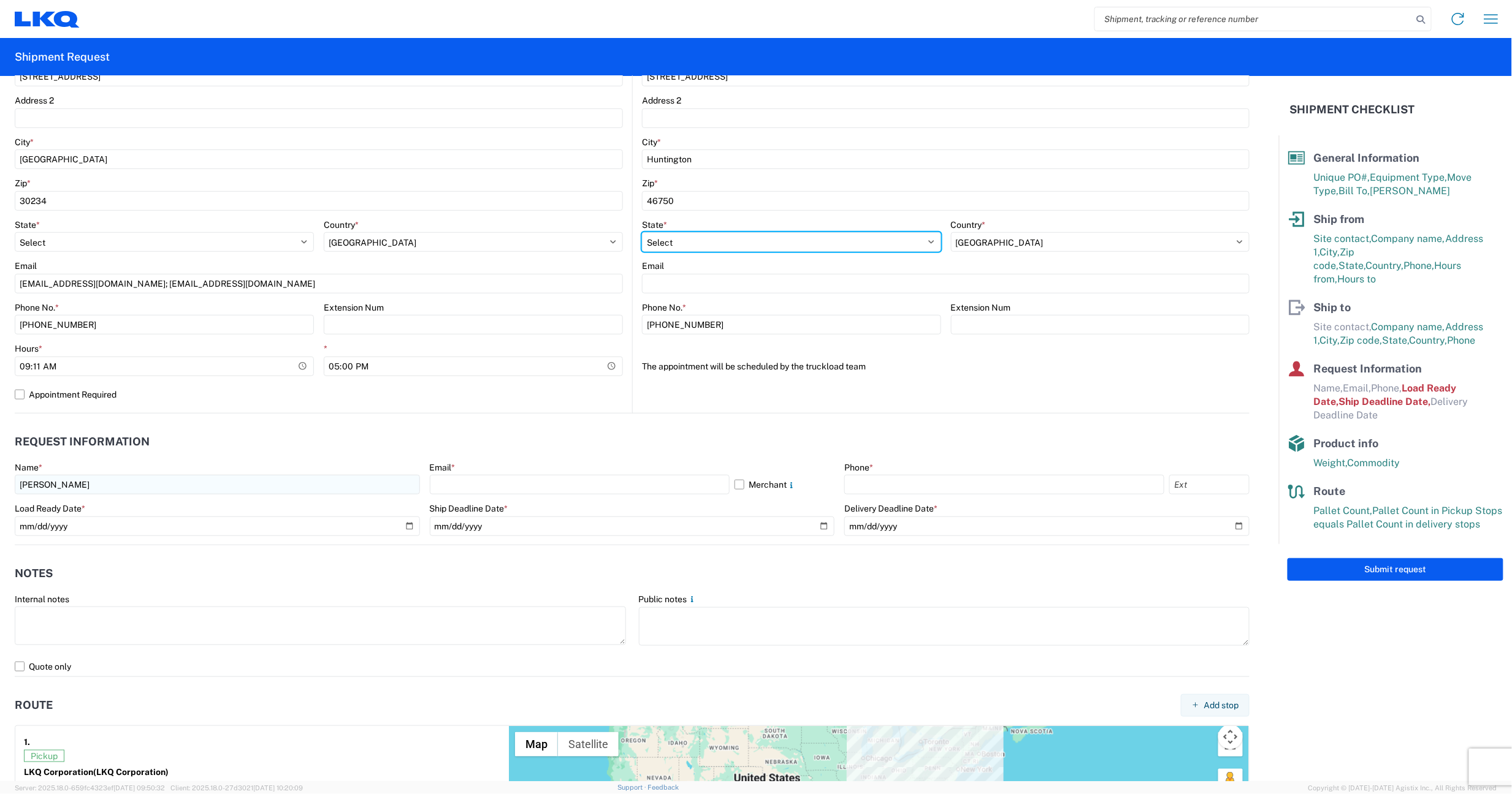
select select "GA"
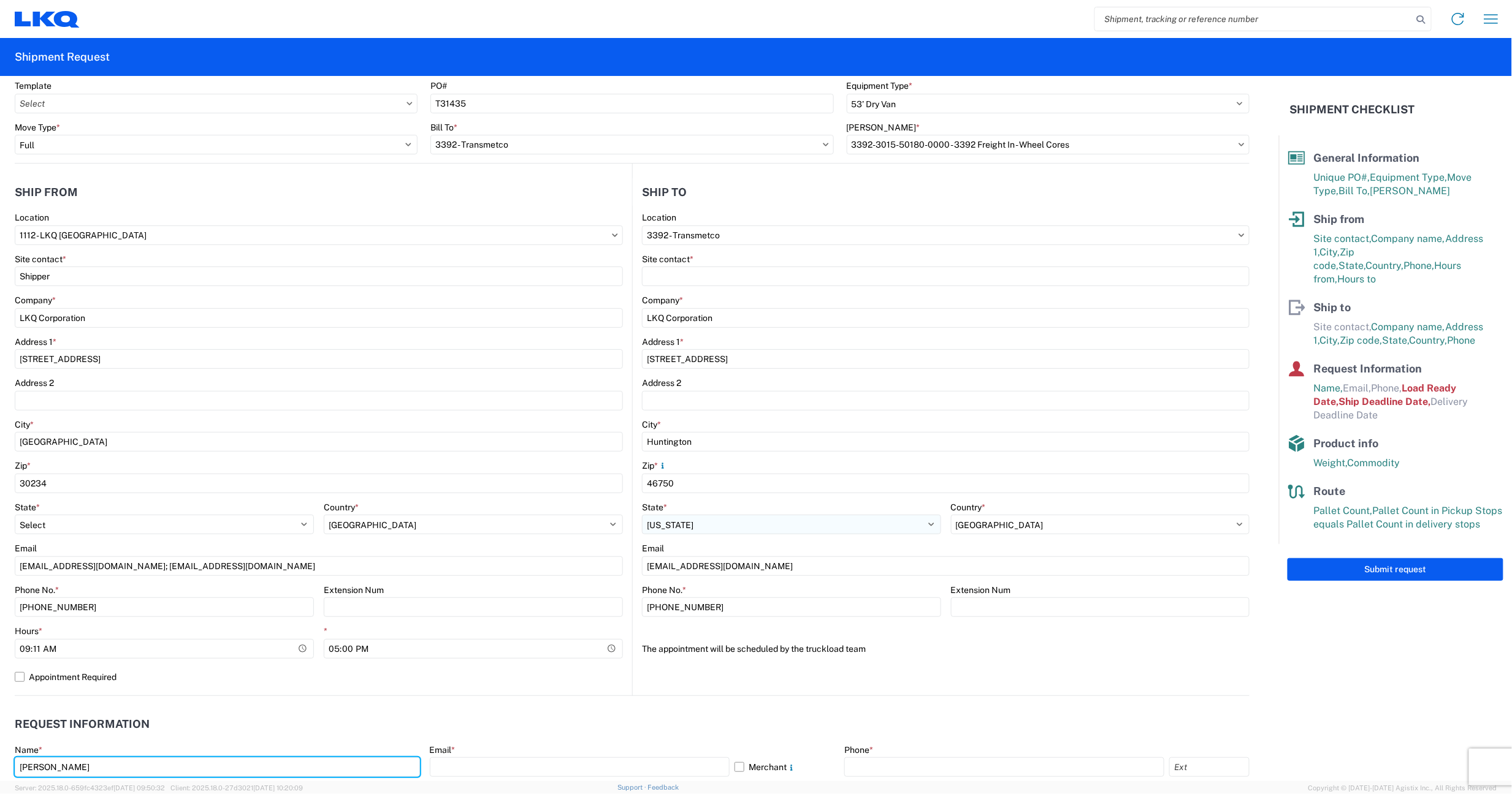
scroll to position [81, 0]
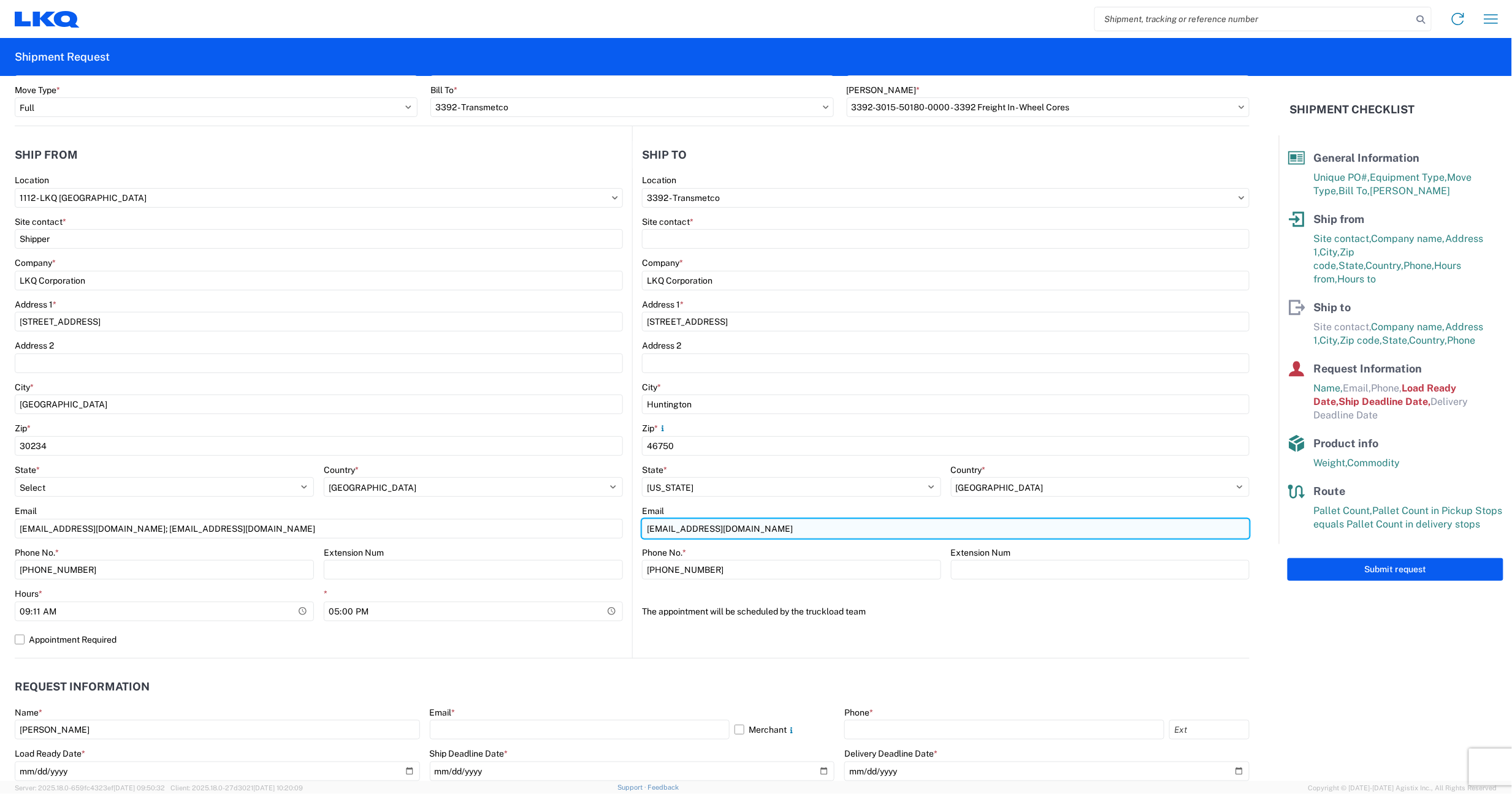
click at [765, 530] on input "jagriffin@lkqcorp.com" at bounding box center [946, 529] width 608 height 19
type input "j"
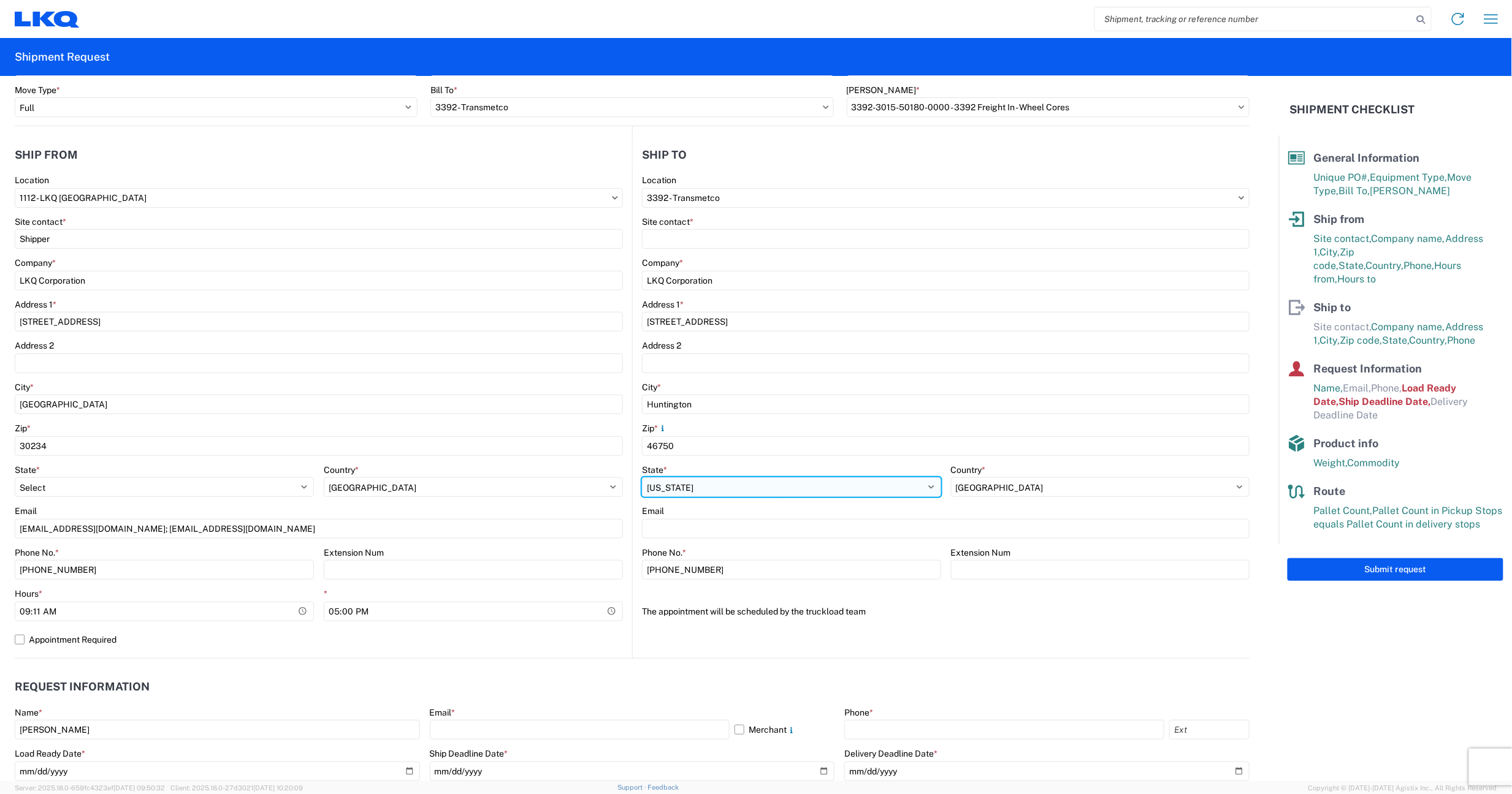
click at [764, 482] on select "Select Alabama Alaska Arizona Arkansas Armed Forces Americas Armed Forces Europ…" at bounding box center [791, 487] width 299 height 19
select select "IN"
click at [642, 478] on select "Select Alabama Alaska Arizona Arkansas Armed Forces Americas Armed Forces Europ…" at bounding box center [791, 487] width 299 height 19
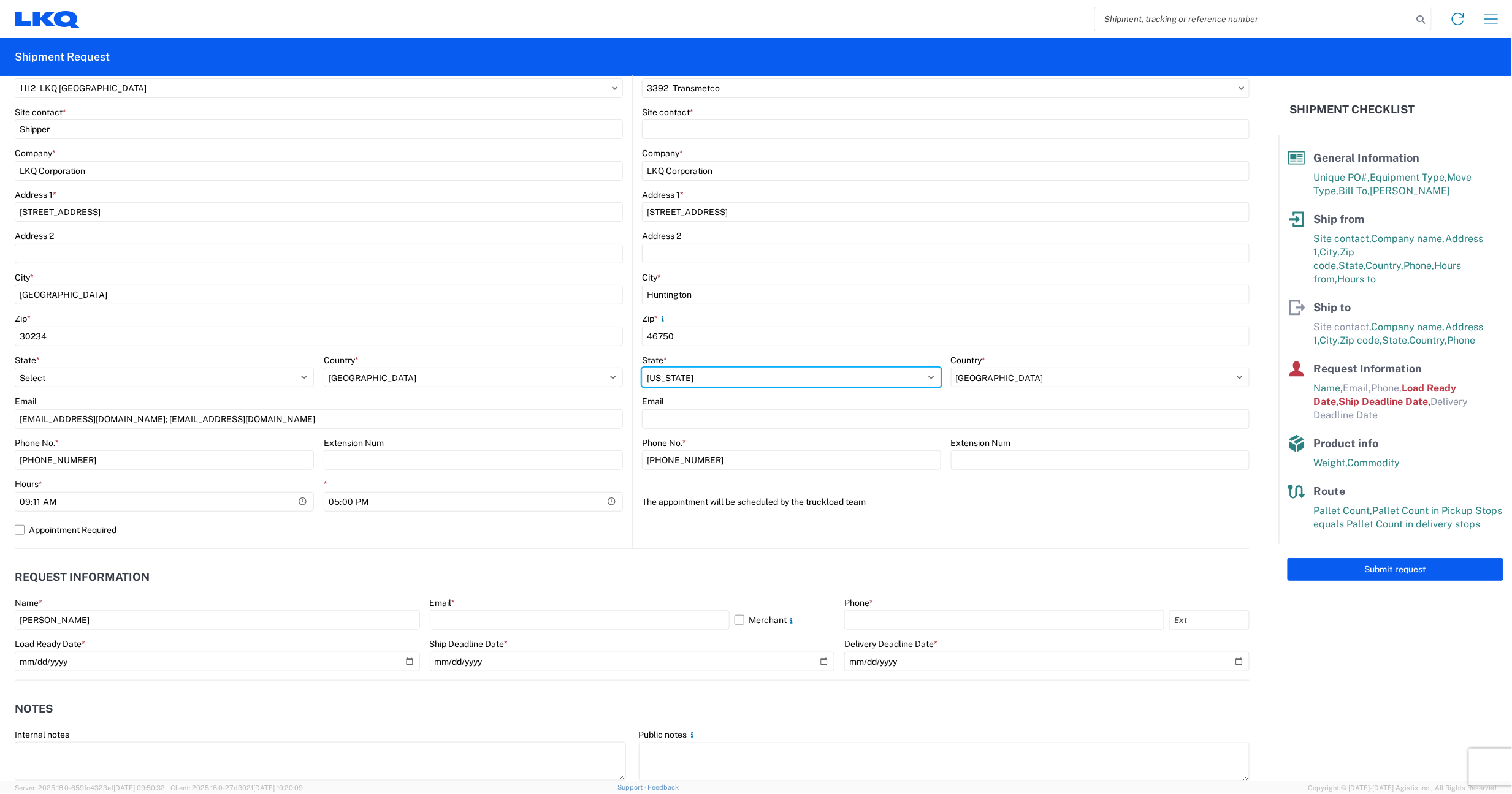
scroll to position [245, 0]
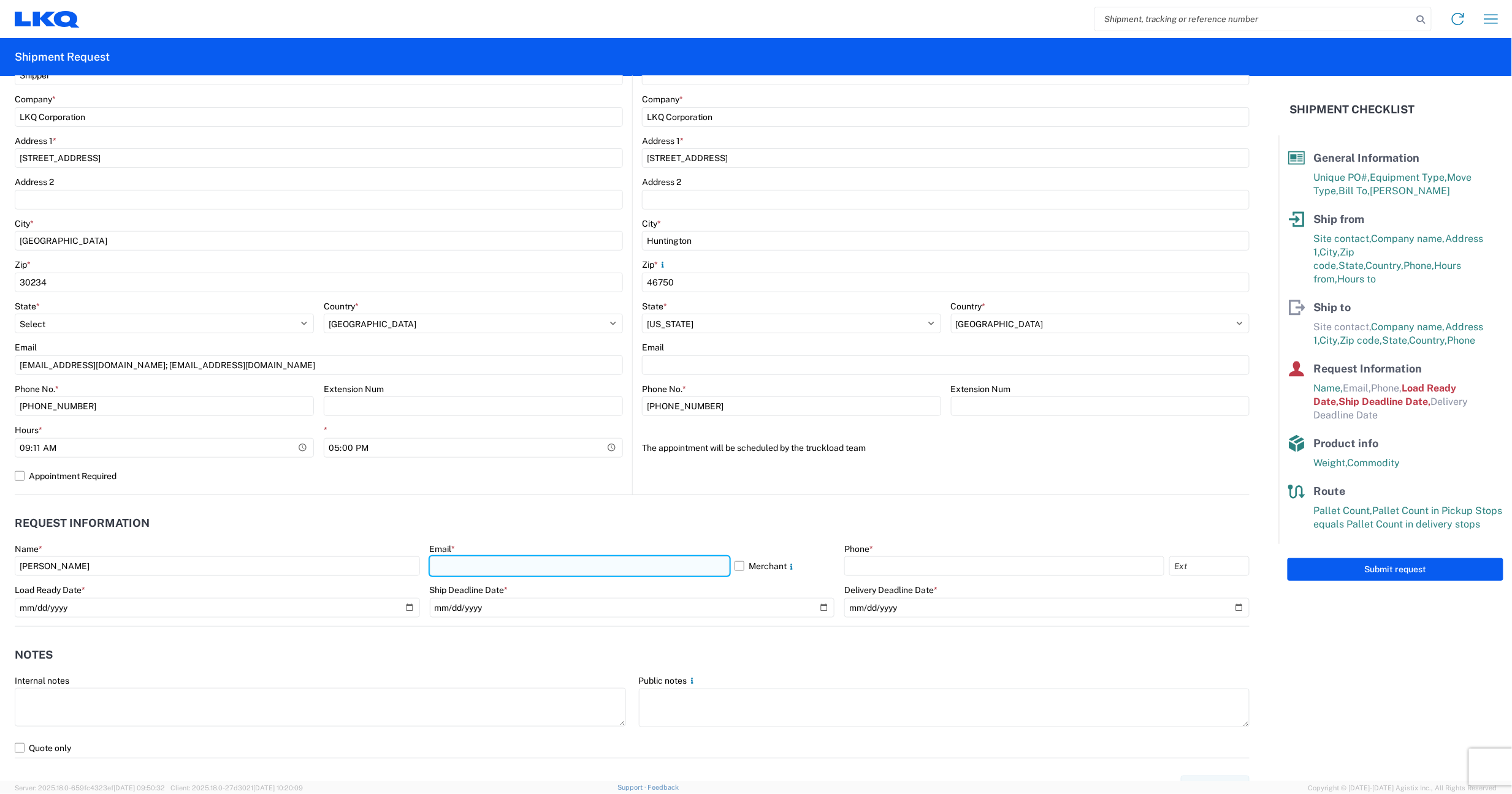
click at [538, 564] on input "text" at bounding box center [580, 566] width 300 height 19
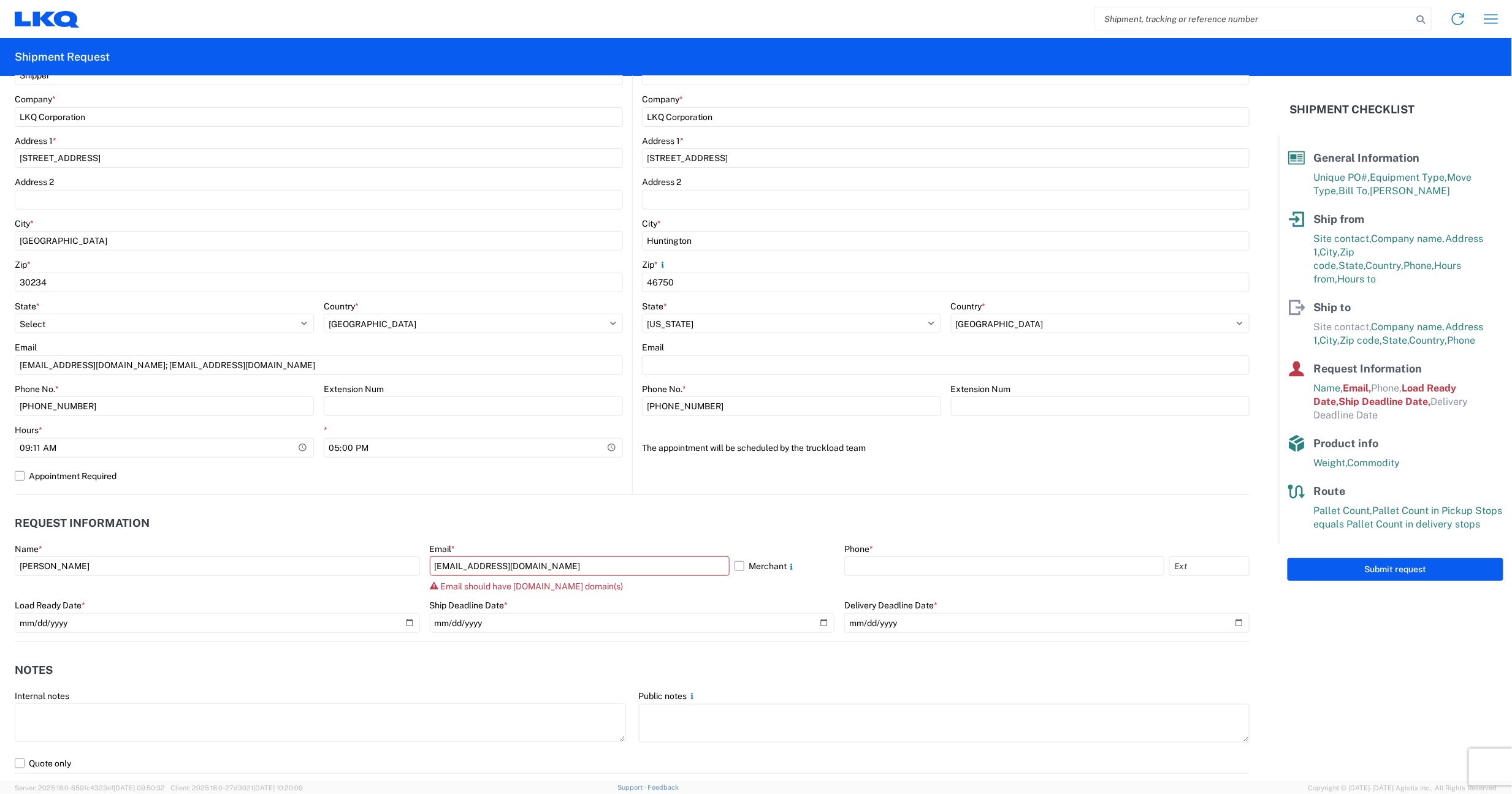
click at [687, 521] on header "Request Information" at bounding box center [632, 524] width 1235 height 28
click at [567, 572] on input "JAGRIFFIN@LKQCORP.COM" at bounding box center [580, 566] width 300 height 19
type input "jagriffin@lkqcorp.com"
type input "7705047658"
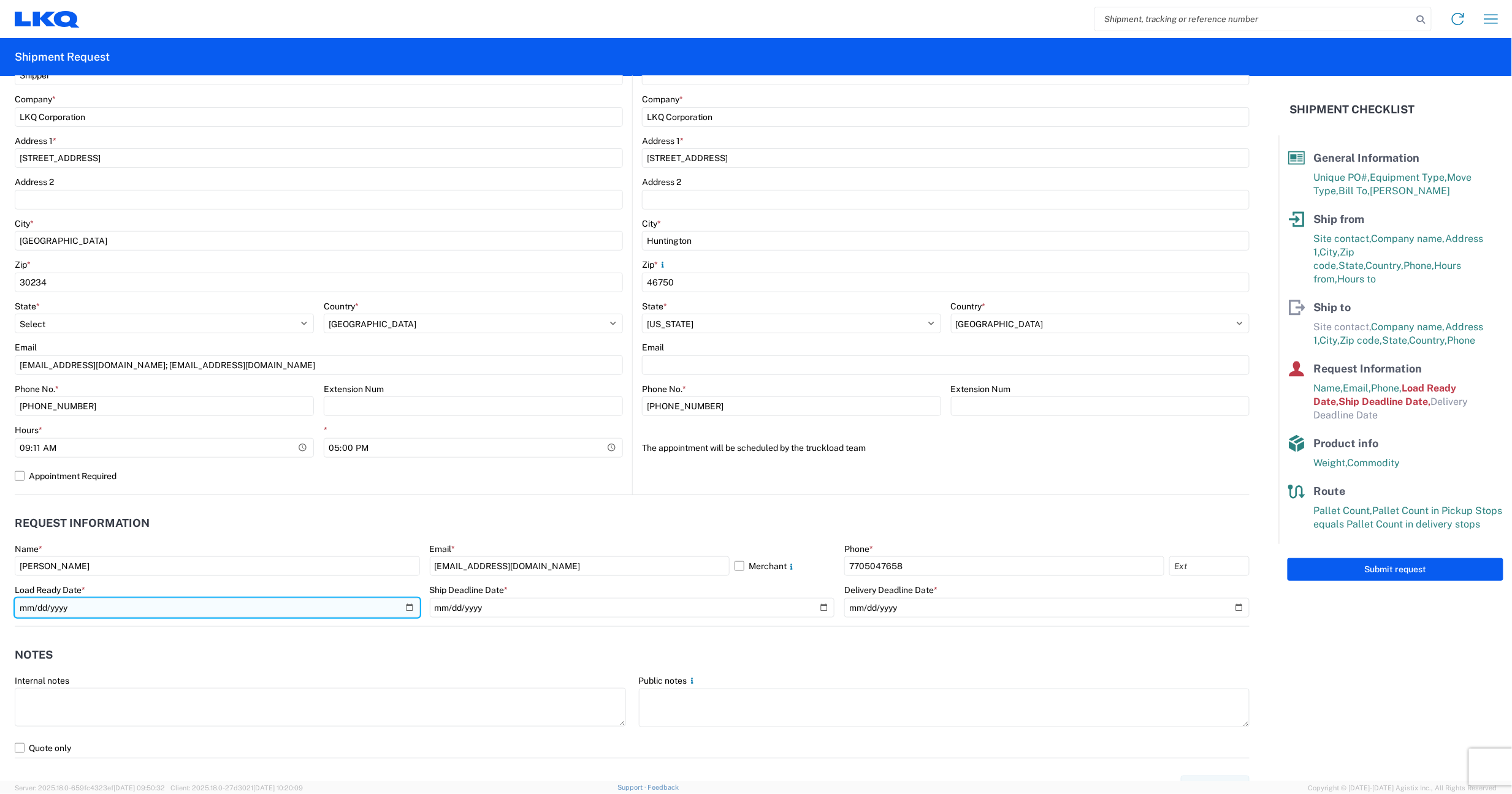
click at [78, 609] on input "2023-11-29" at bounding box center [217, 608] width 405 height 19
click at [405, 605] on input "2023-11-29" at bounding box center [217, 608] width 405 height 19
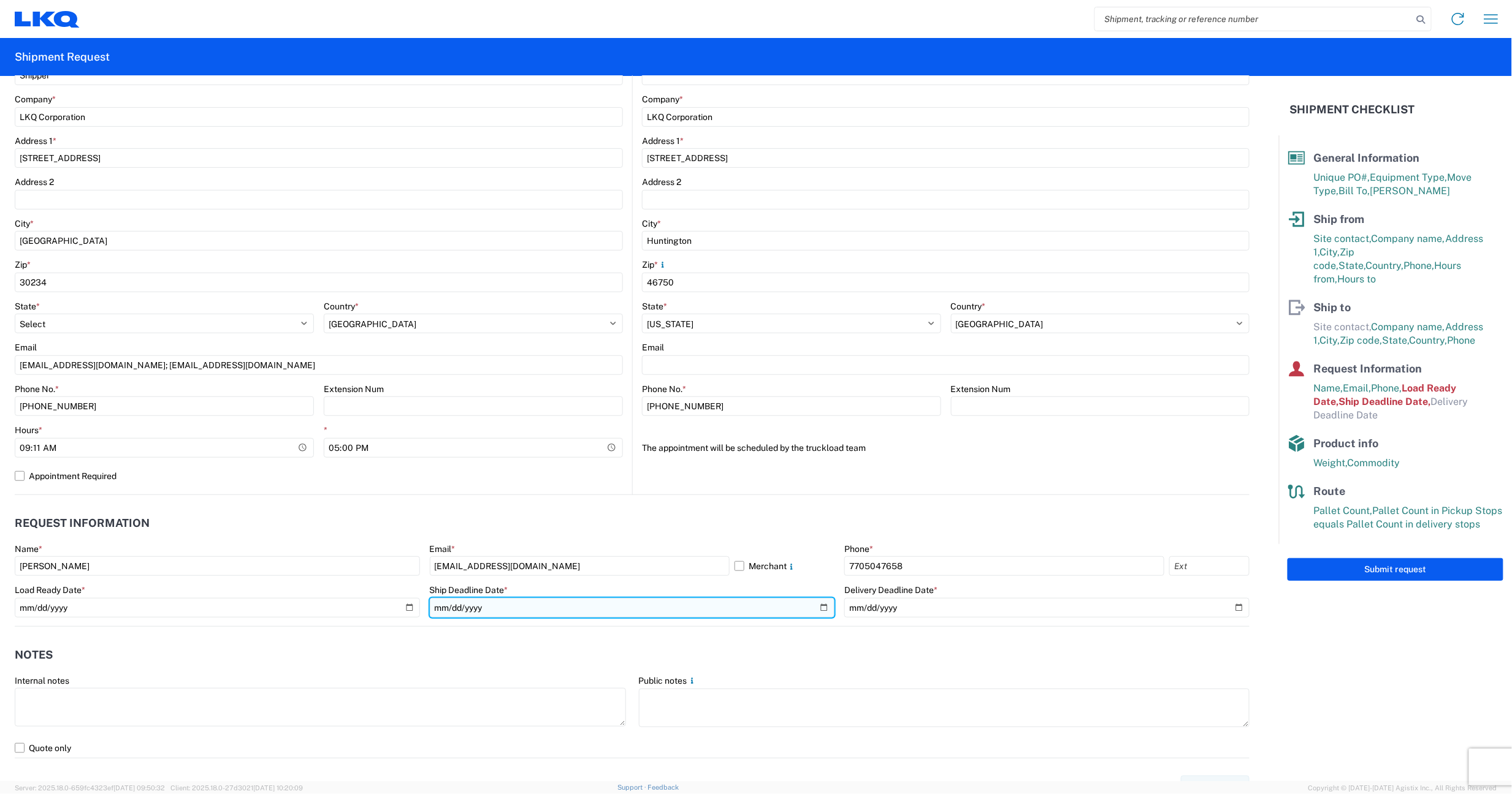
click at [824, 608] on input "2023-11-29" at bounding box center [633, 608] width 405 height 19
click at [821, 608] on input "2023-11-29" at bounding box center [633, 608] width 405 height 19
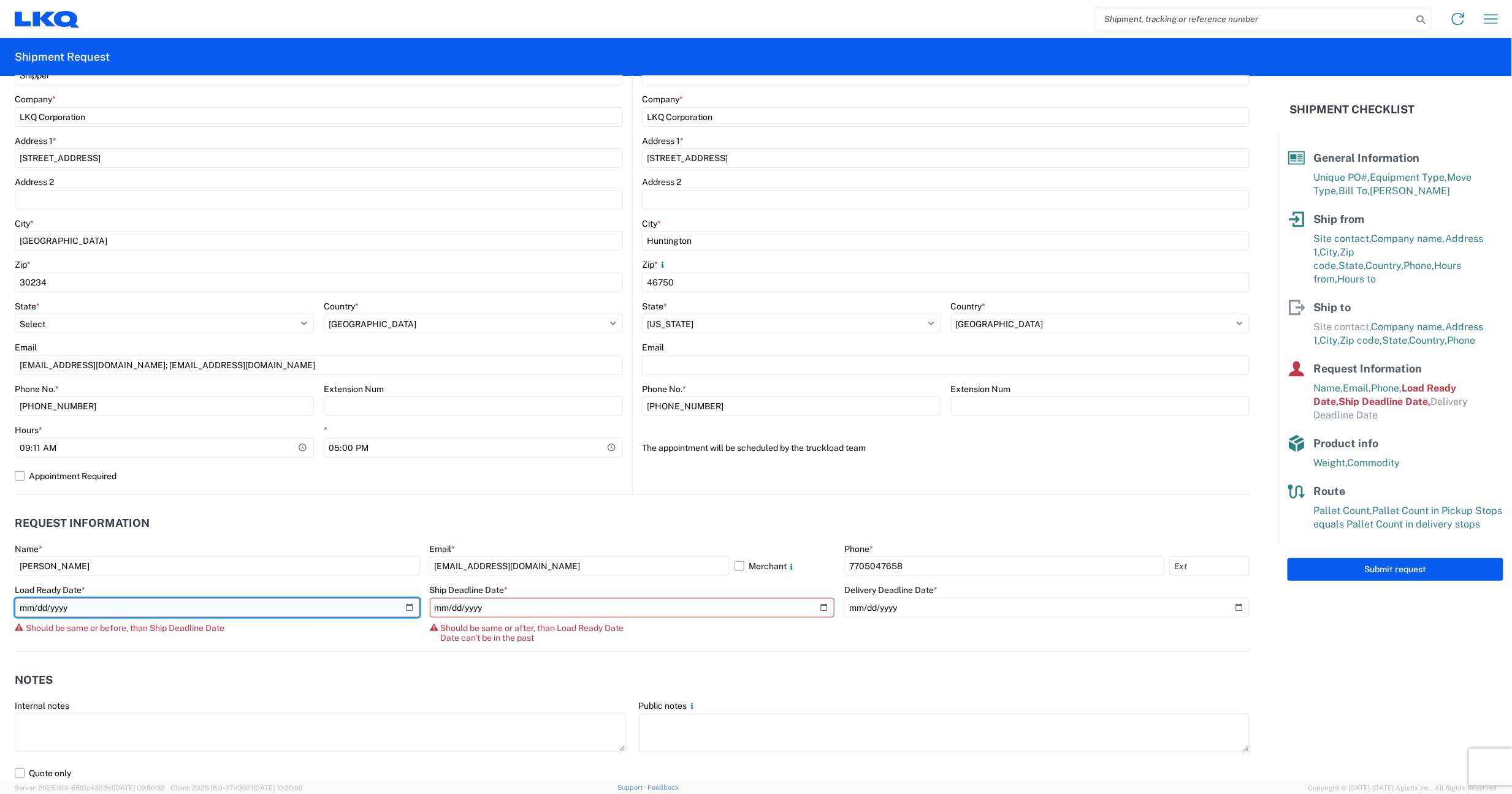
click at [405, 611] on input "2025-09-25" at bounding box center [217, 608] width 405 height 19
type input "2025-09-24"
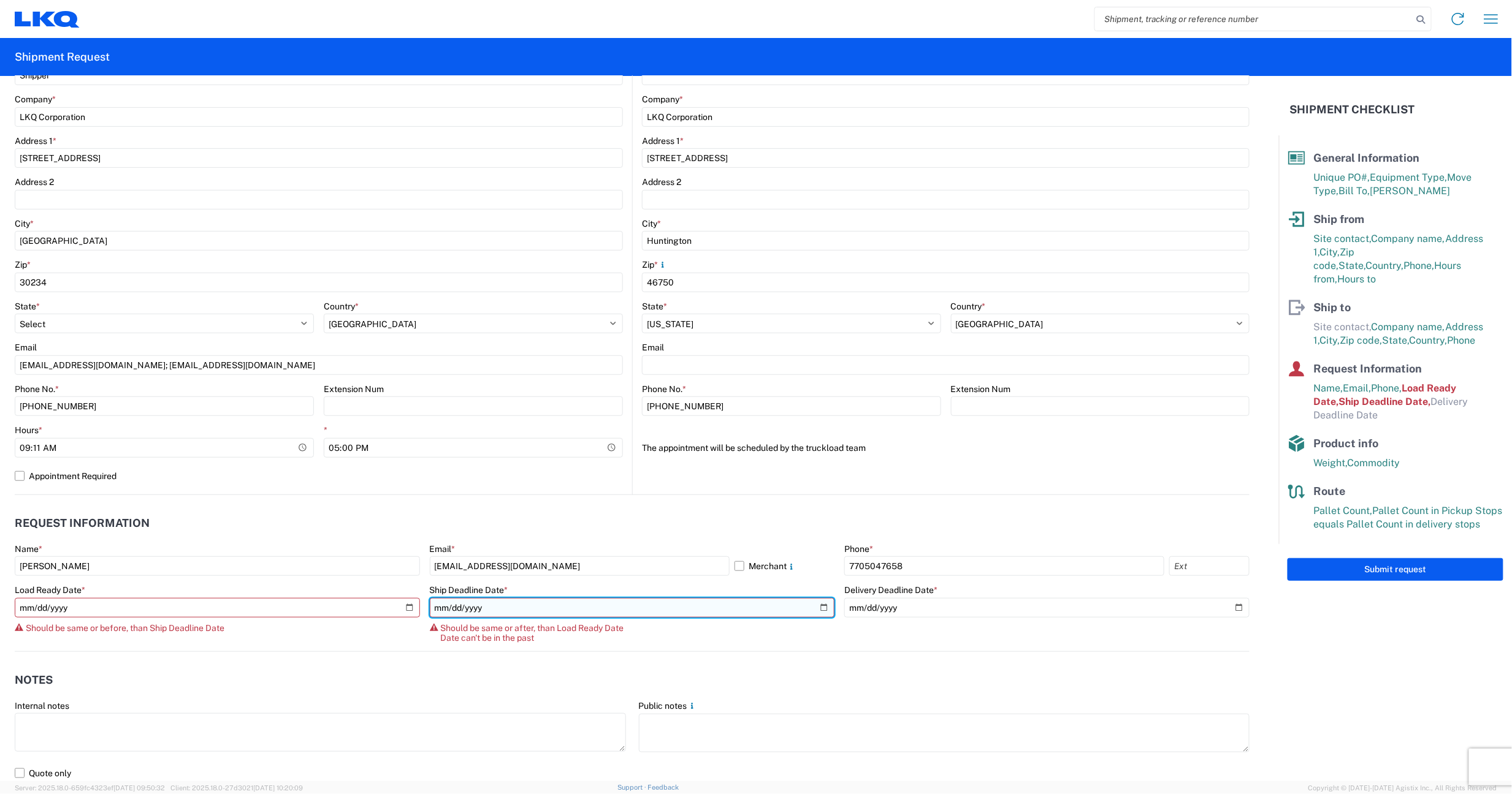
click at [818, 608] on input "2023-11-29" at bounding box center [633, 608] width 405 height 19
type input "2025-09-26"
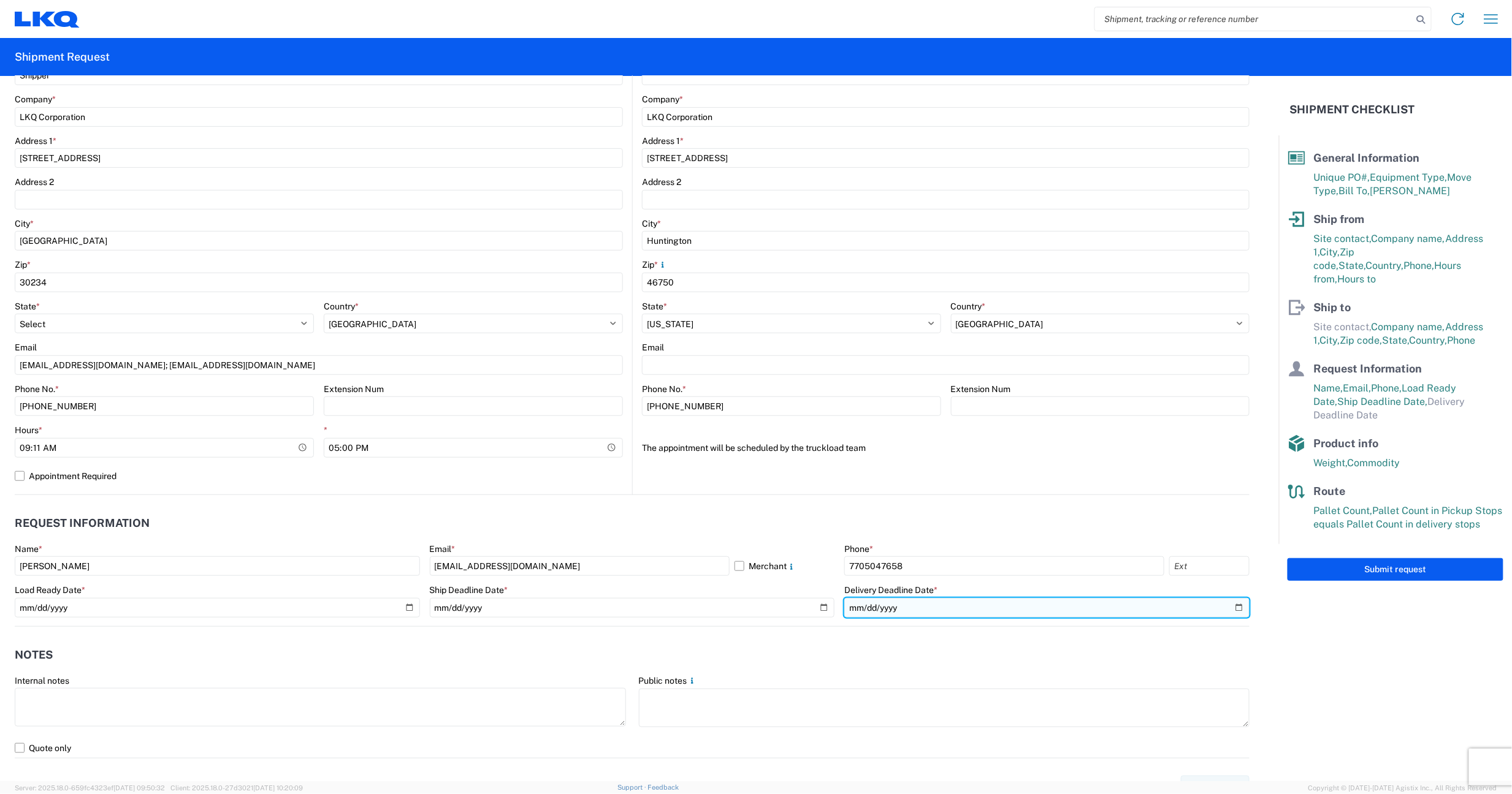
click at [1227, 608] on input "date" at bounding box center [1047, 608] width 405 height 19
type input "2025-09-26"
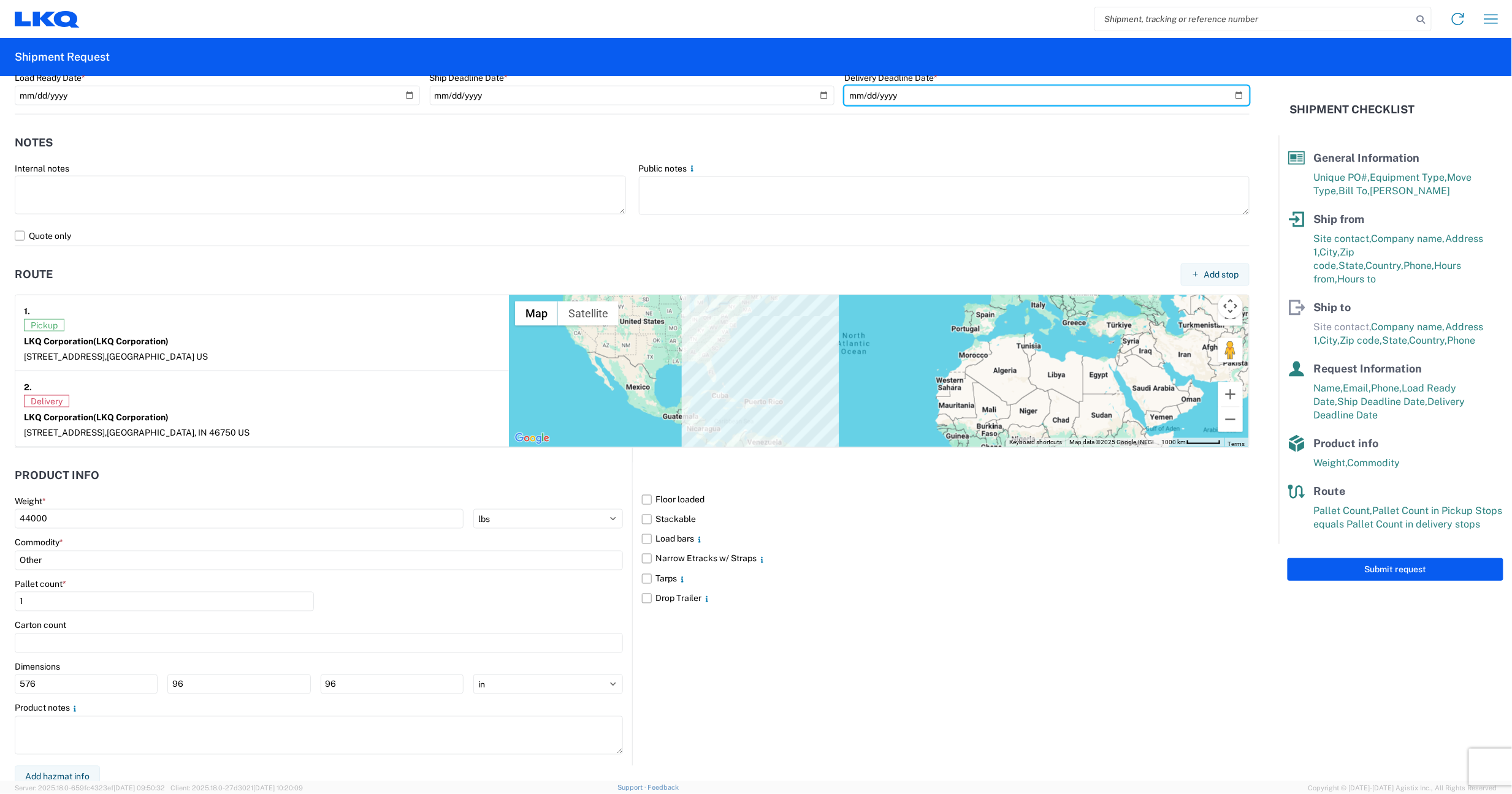
scroll to position [768, 0]
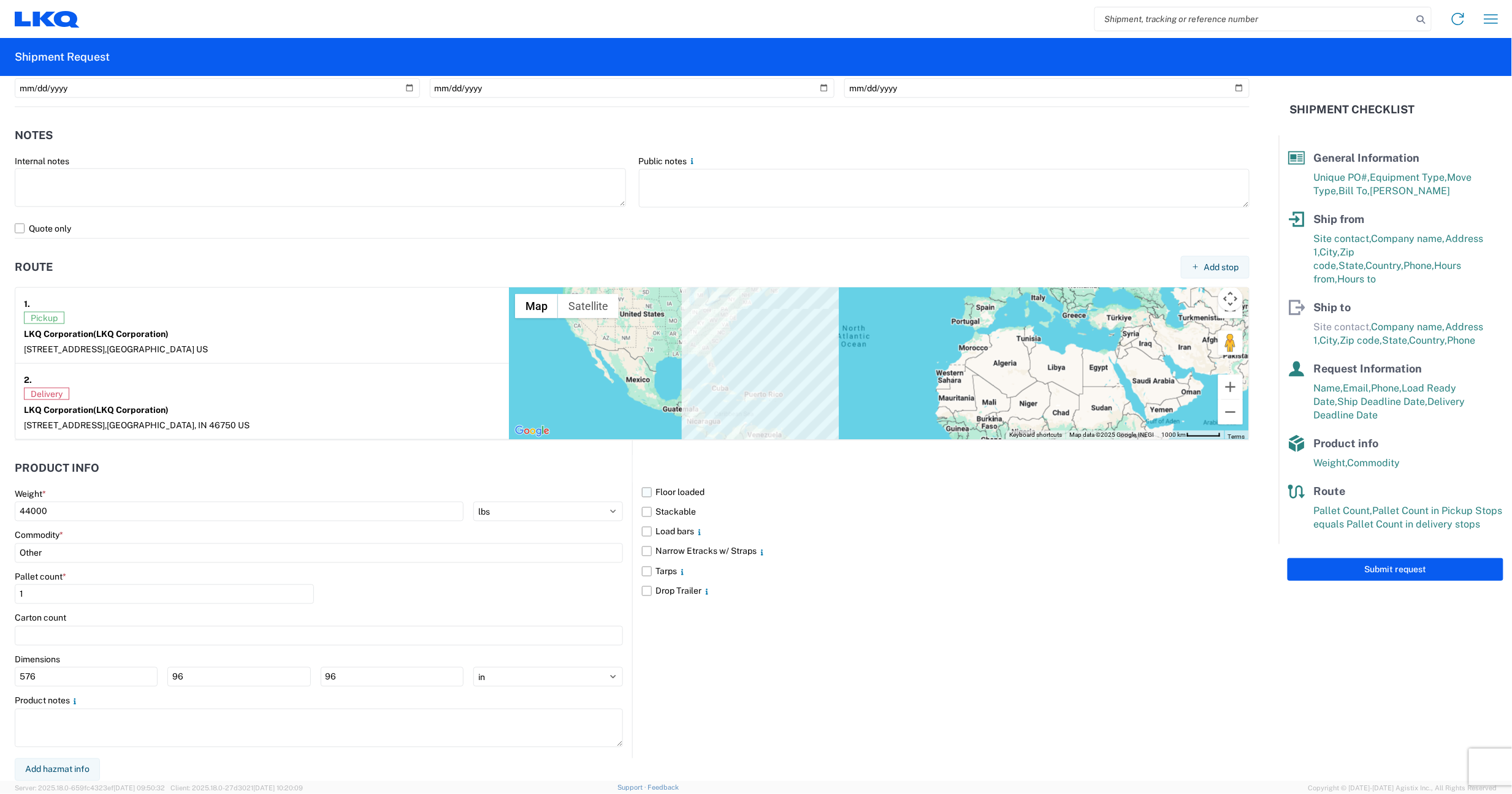
click at [643, 493] on label "Floor loaded" at bounding box center [946, 492] width 608 height 19
click at [0, 0] on input "Floor loaded" at bounding box center [0, 0] width 0 height 0
click at [643, 508] on label "Stackable" at bounding box center [946, 512] width 608 height 19
click at [0, 0] on input "Stackable" at bounding box center [0, 0] width 0 height 0
click at [102, 549] on input "Other" at bounding box center [319, 553] width 608 height 19
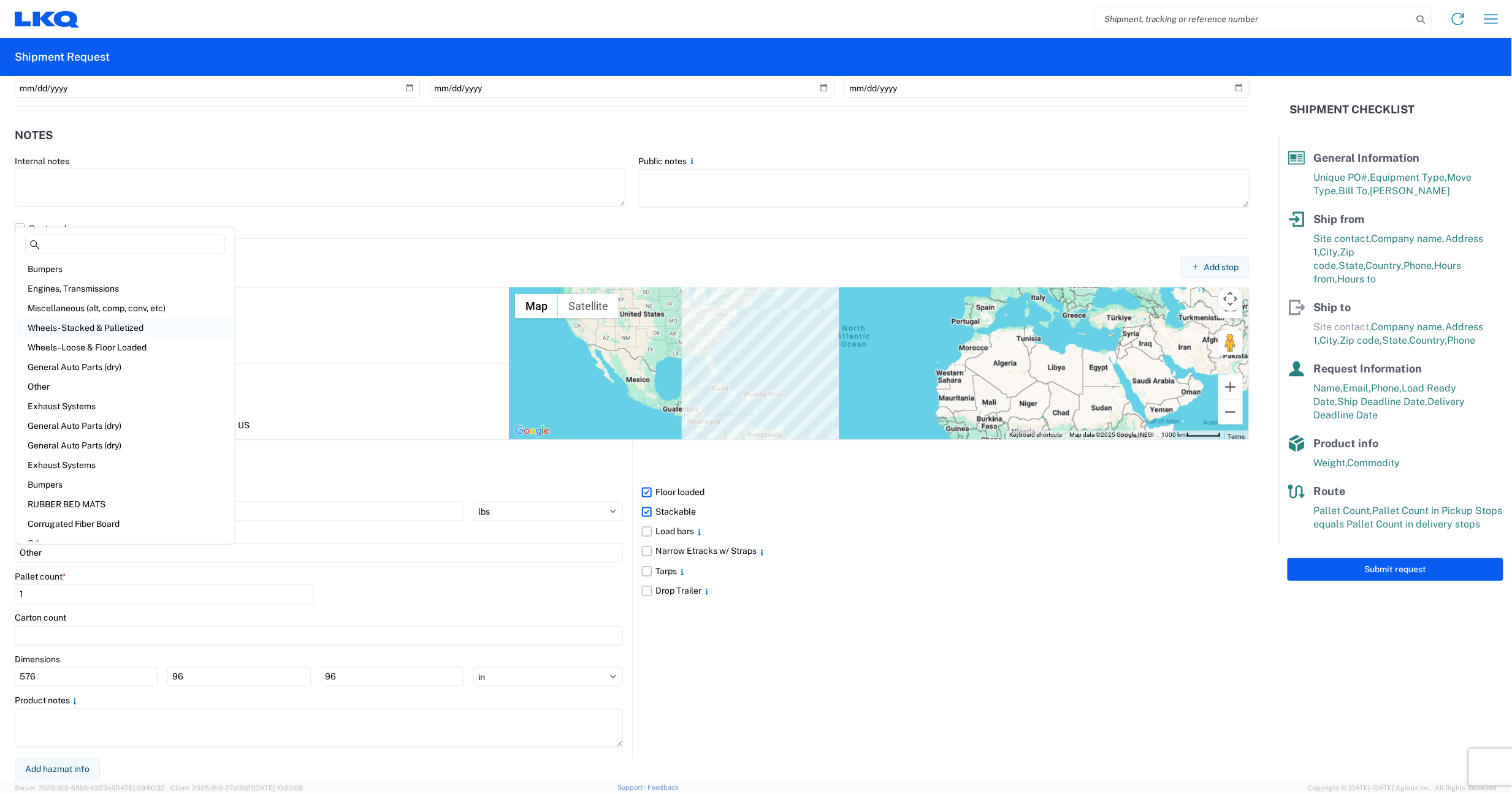
click at [104, 325] on div "Wheels - Stacked & Palletized" at bounding box center [125, 327] width 214 height 19
type input "Wheels - Stacked & Palletized"
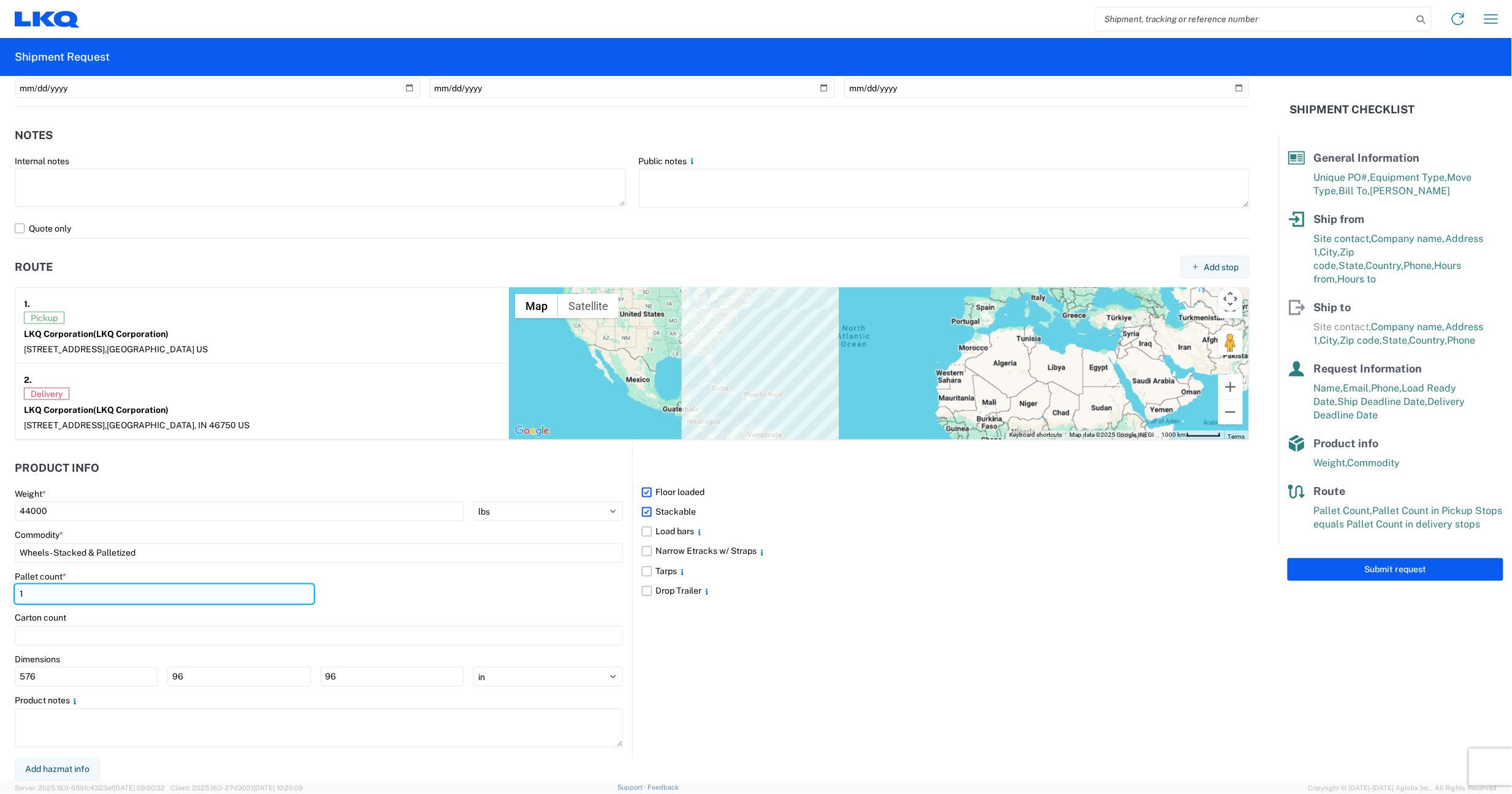
click at [49, 596] on input "1" at bounding box center [164, 594] width 299 height 19
type input "2"
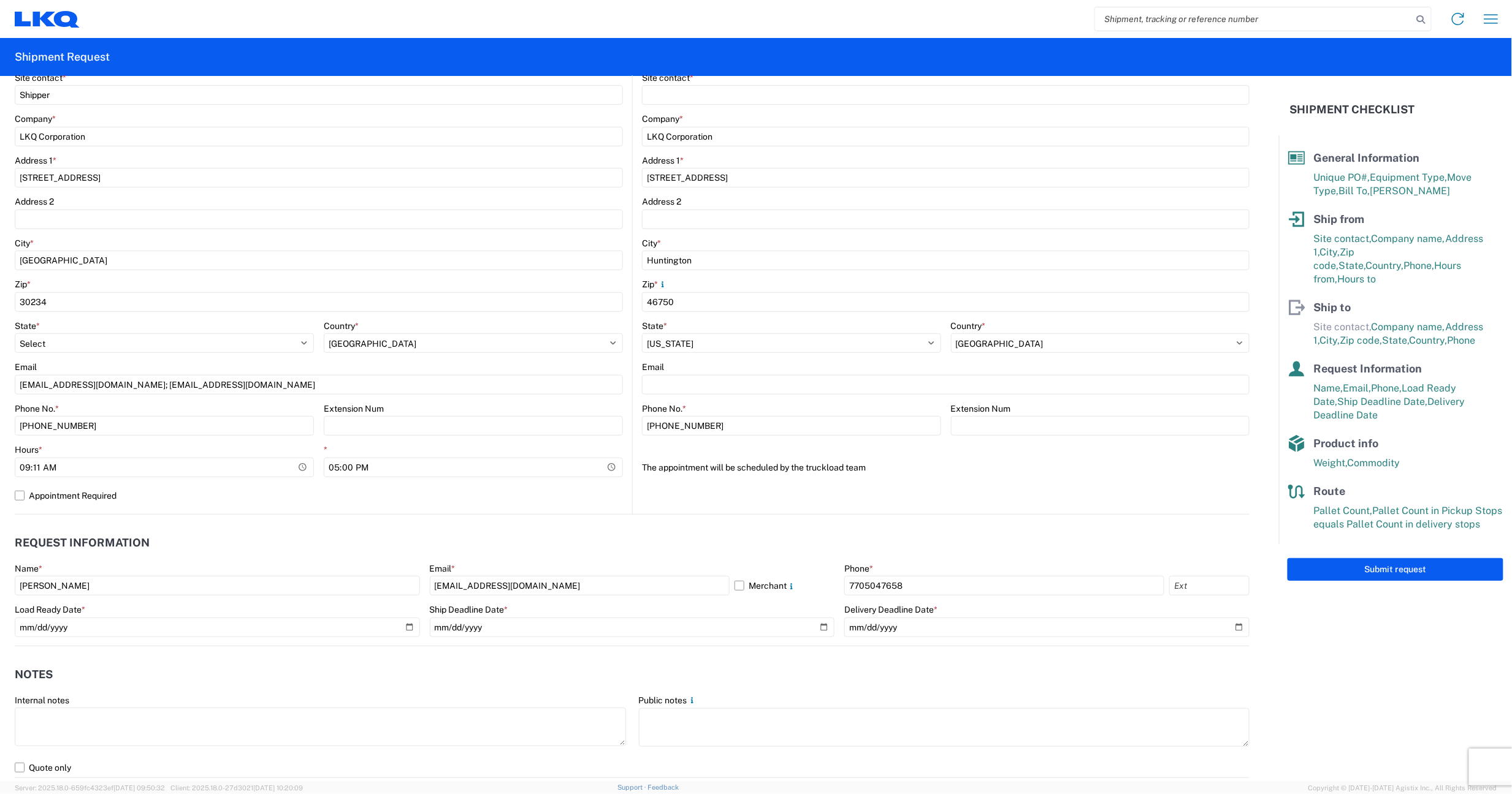
scroll to position [196, 0]
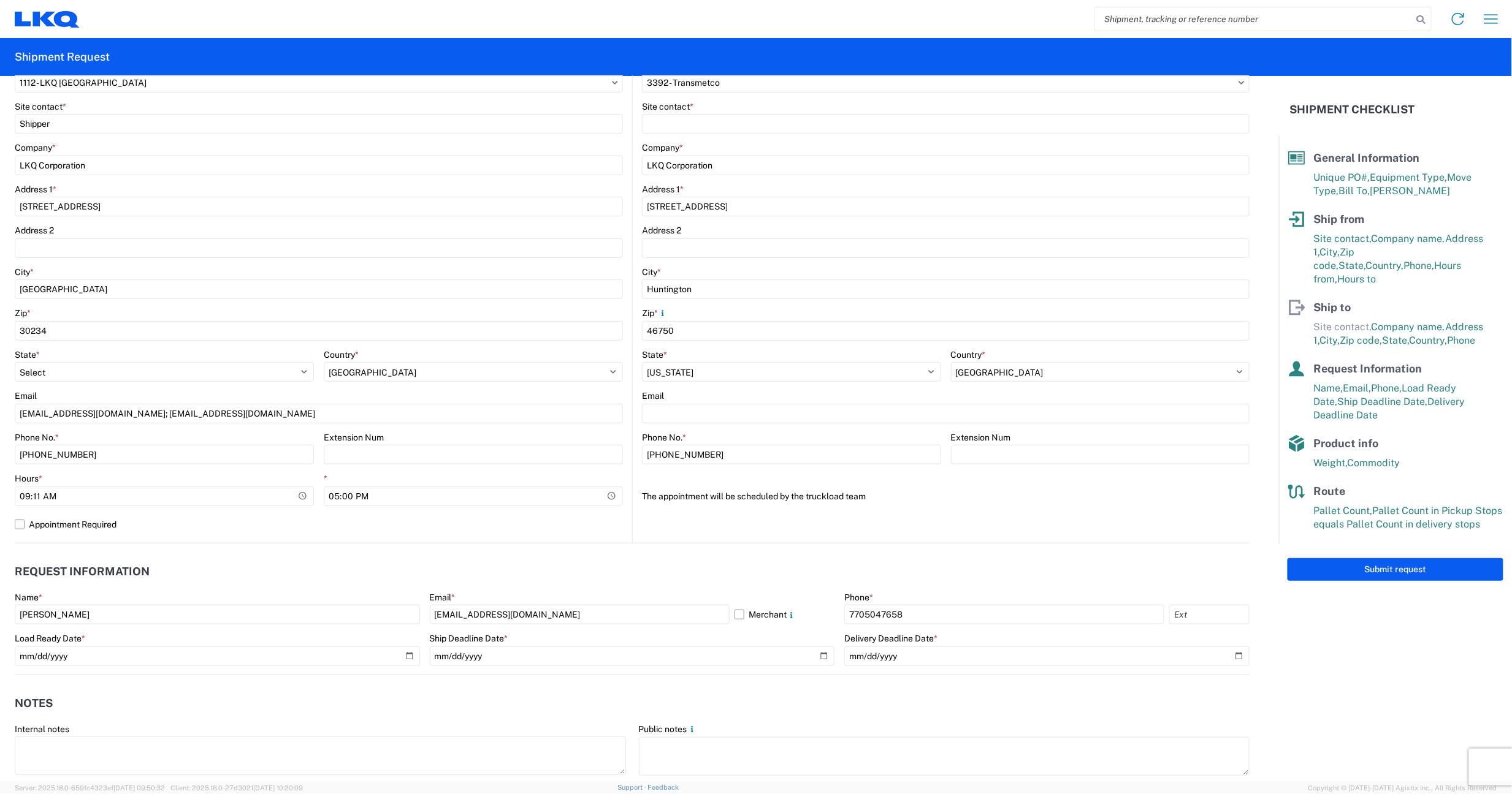
type input "42"
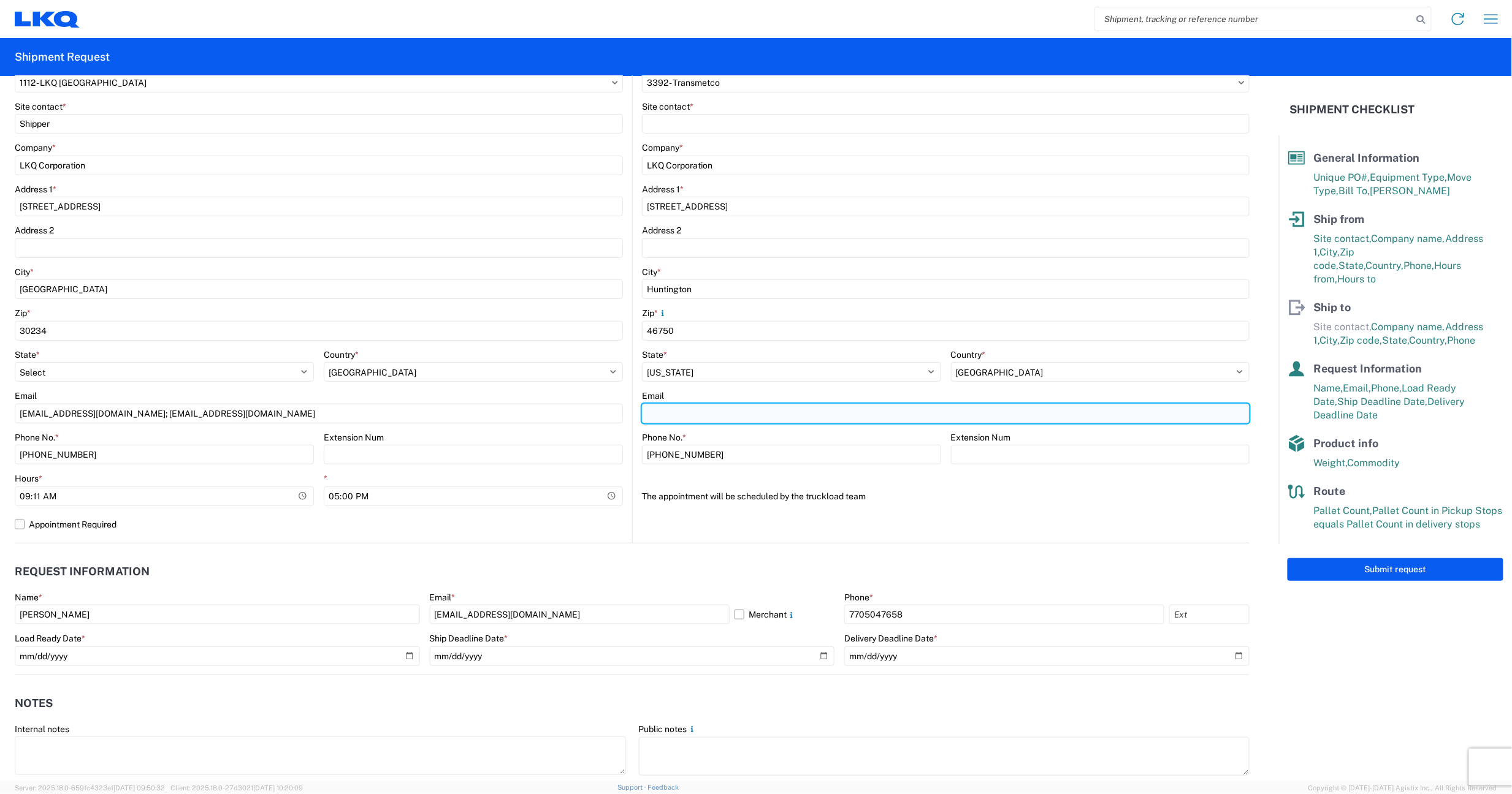
click at [694, 416] on input "Email" at bounding box center [946, 413] width 608 height 19
paste input ""3392 Dispatch" <3392Dispatch@LKQCORP.com>"
type input ""3392 Dispatch" <3392Dispatch@LKQCORP.com>"
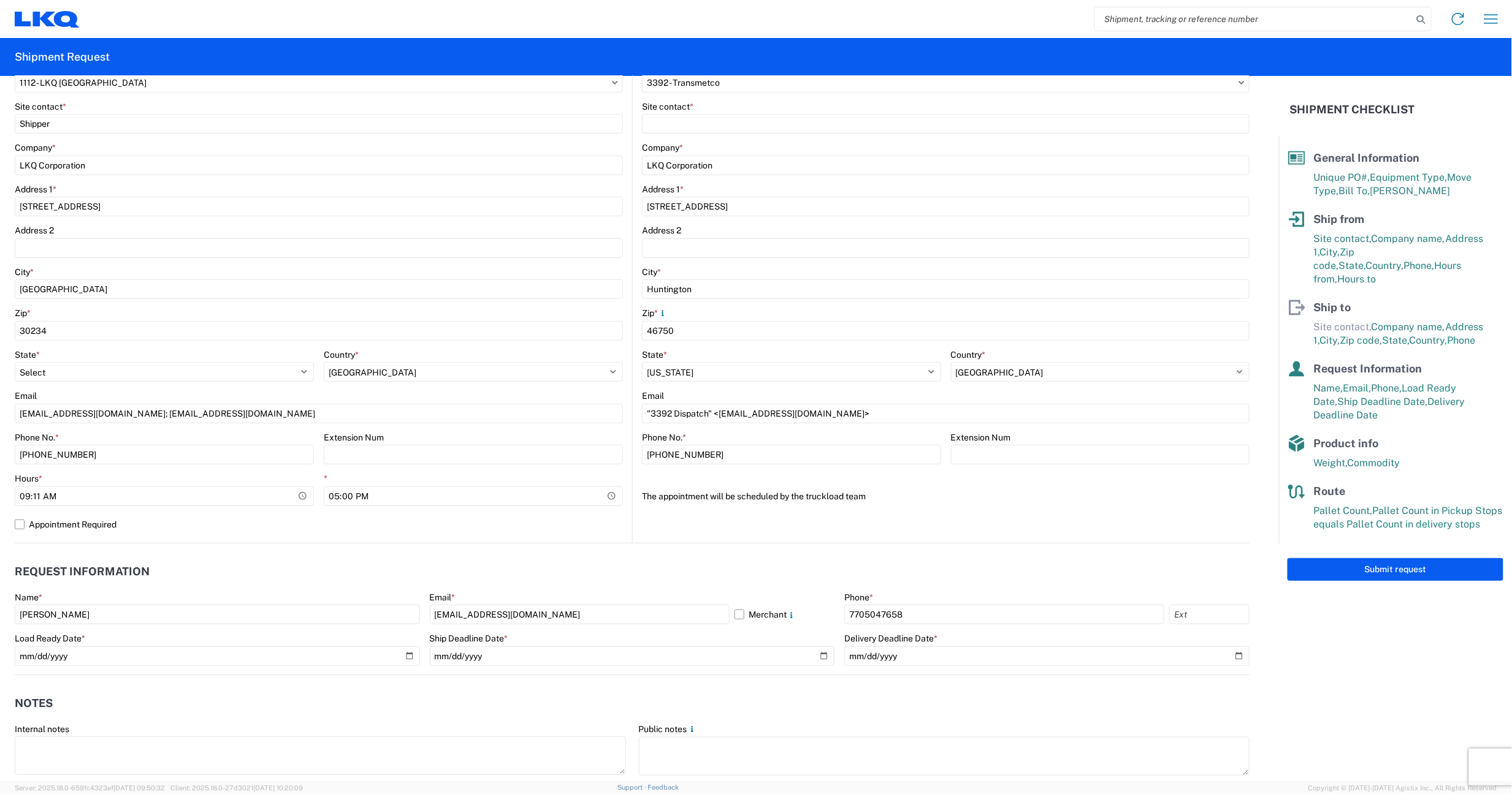
click at [926, 555] on agx-request-info "Request Information Name * Jason A Griffin Email * jagriffin@lkqcorp.com Mercha…" at bounding box center [632, 609] width 1235 height 131
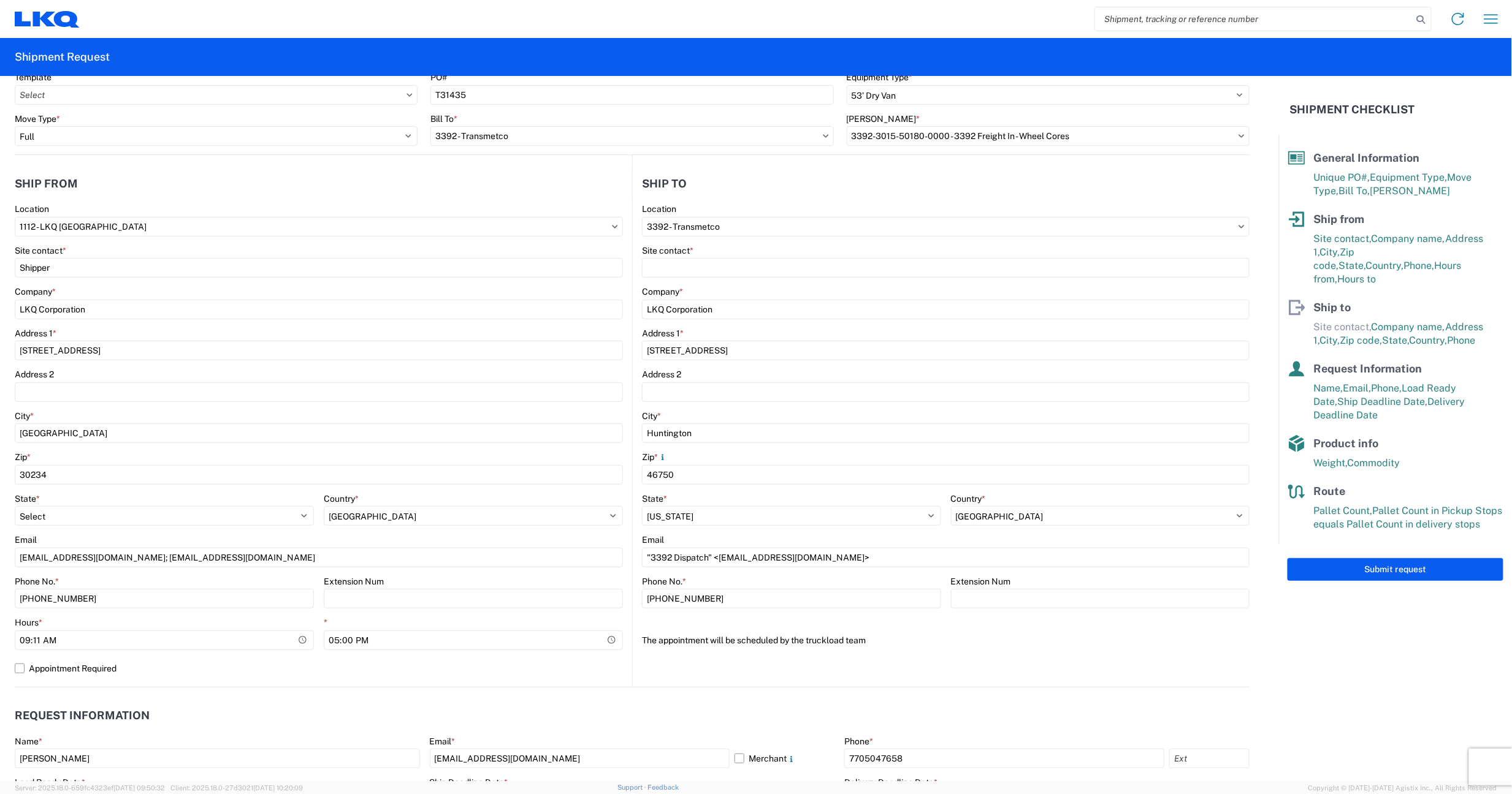
scroll to position [0, 0]
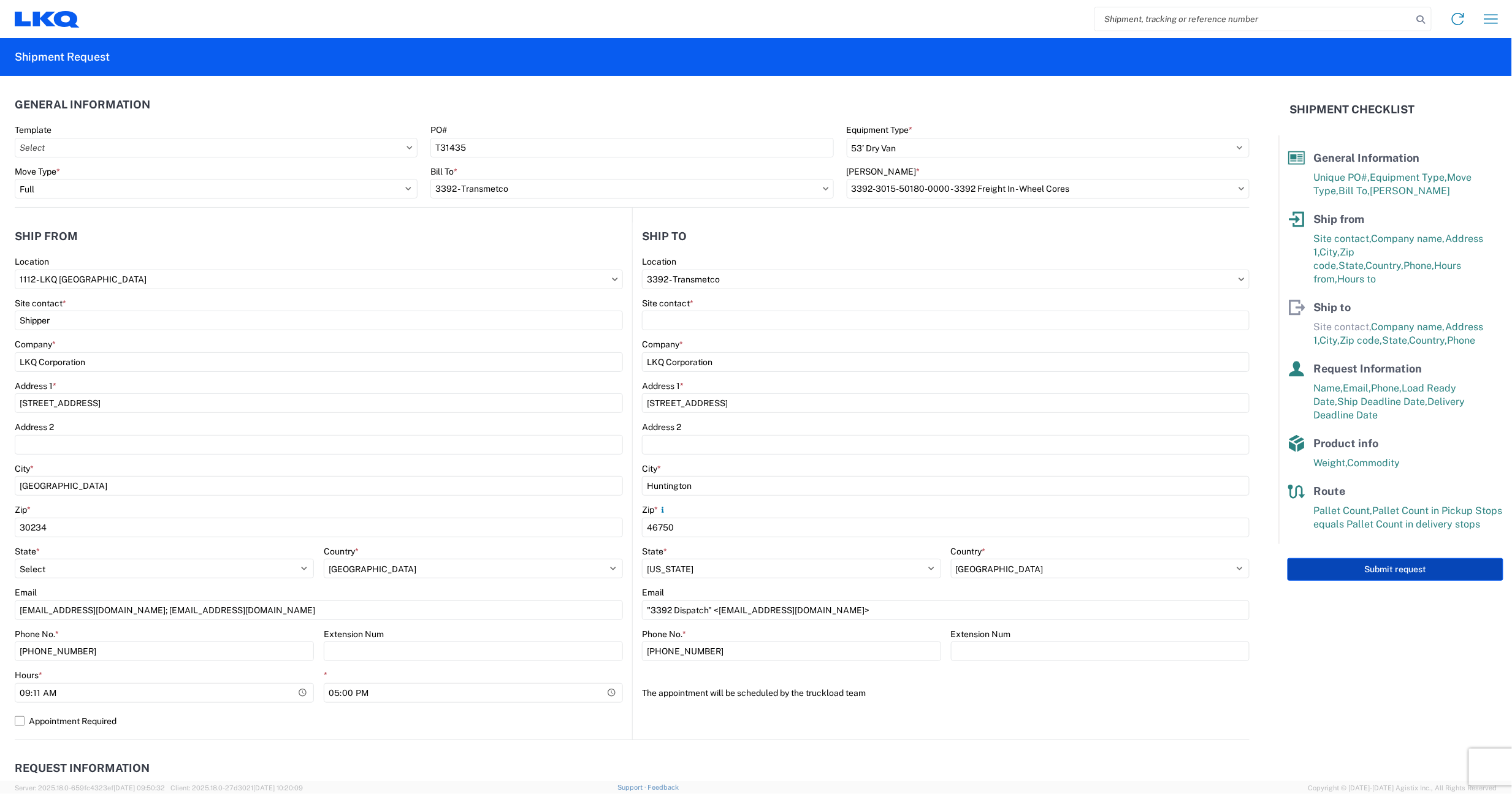
click at [1374, 558] on button "Submit request" at bounding box center [1395, 569] width 216 height 22
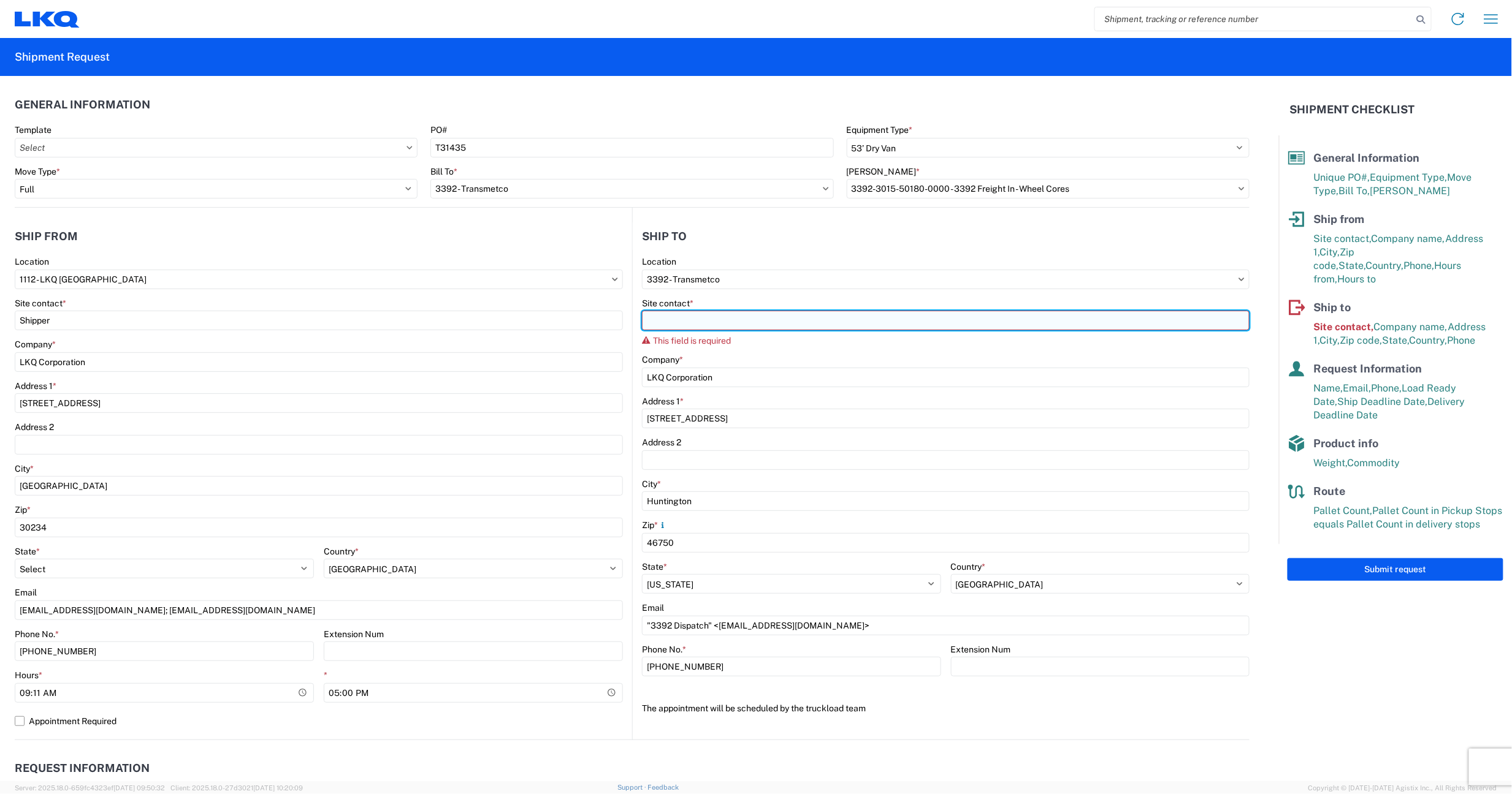
click at [763, 325] on input "Site contact *" at bounding box center [946, 320] width 608 height 19
click at [783, 324] on input "Site contact *" at bounding box center [946, 320] width 608 height 19
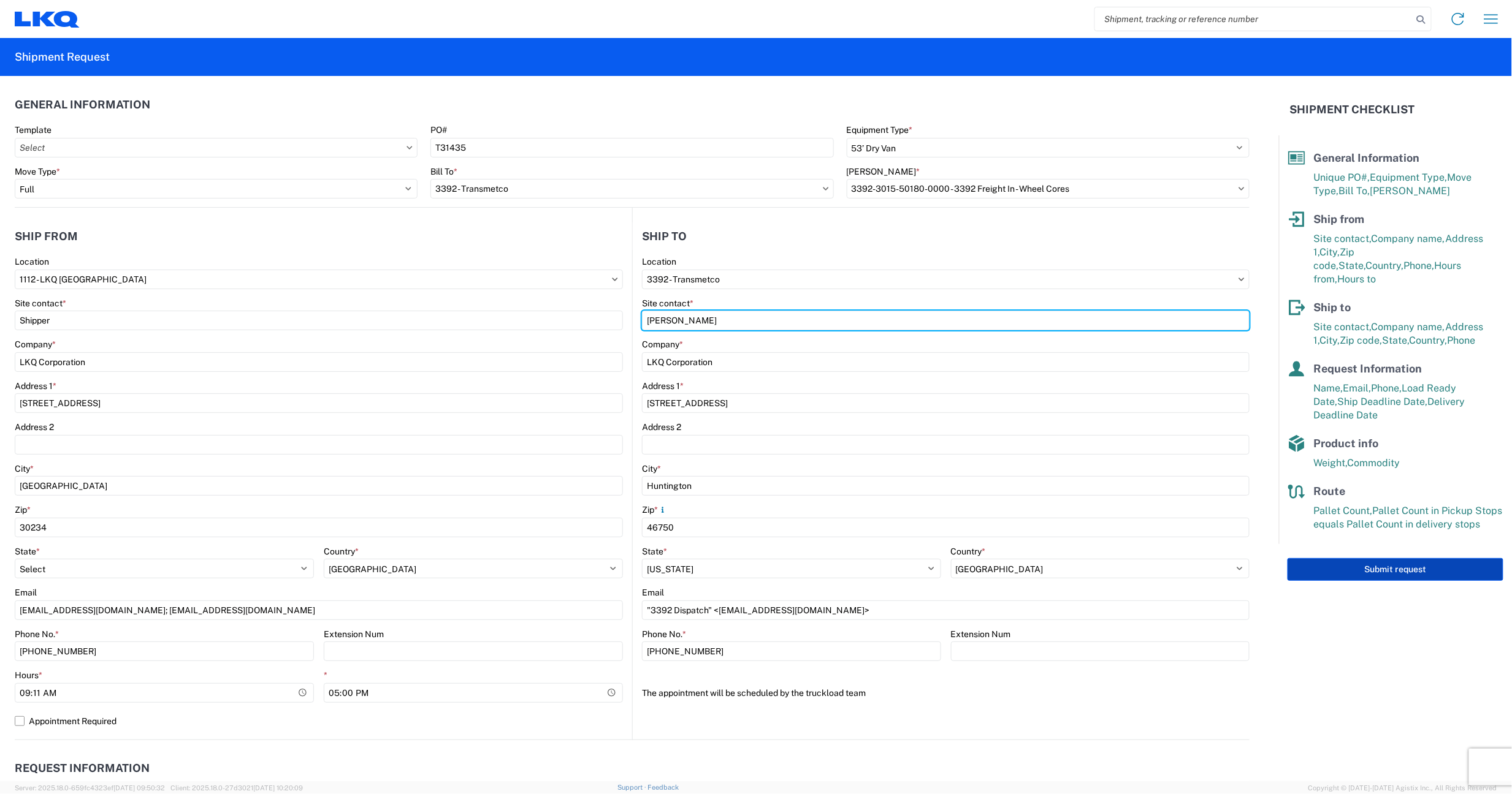
type input "WILLIAM HANEY"
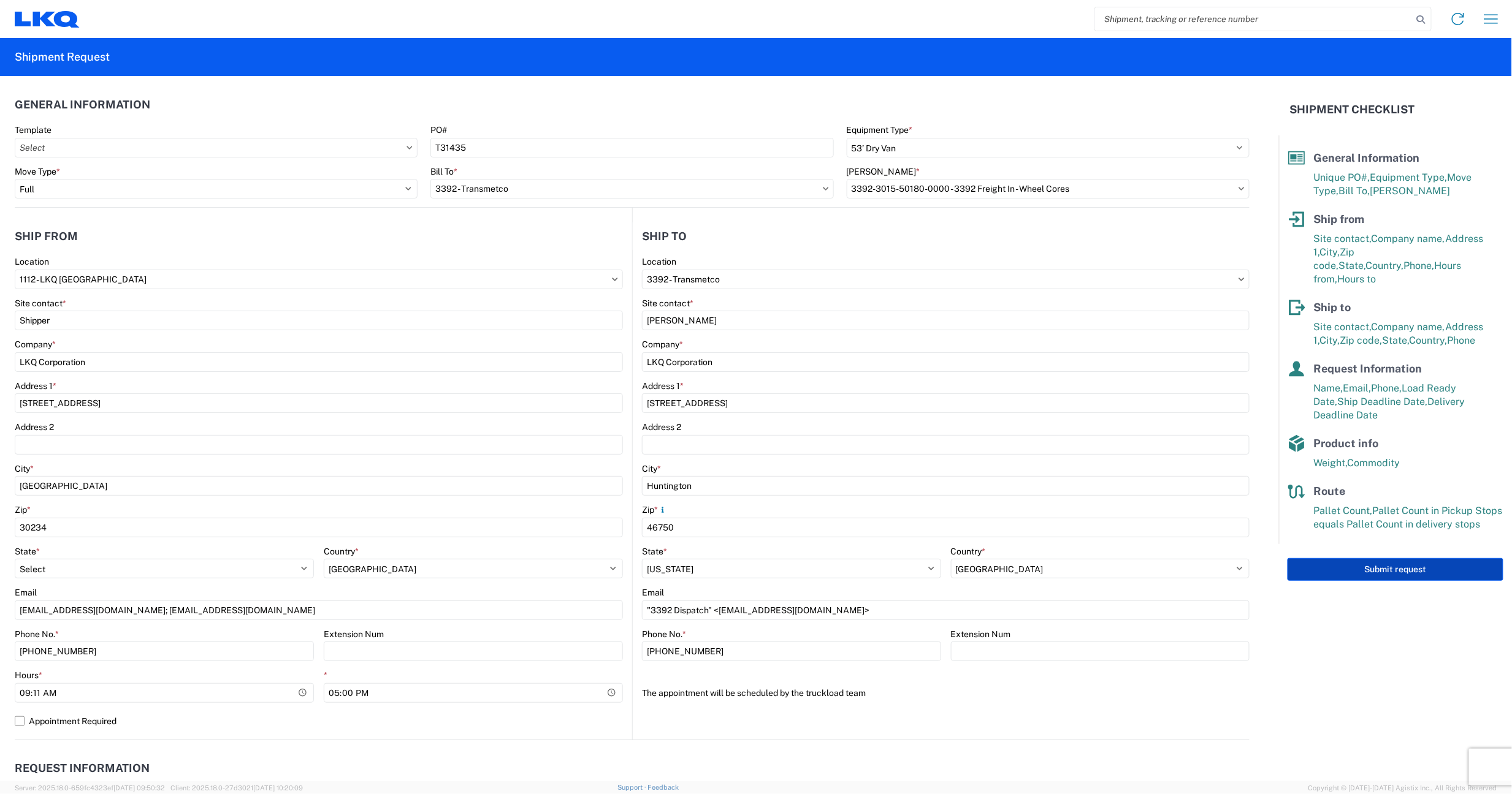
click at [1372, 558] on button "Submit request" at bounding box center [1395, 569] width 216 height 22
